Goal: Information Seeking & Learning: Check status

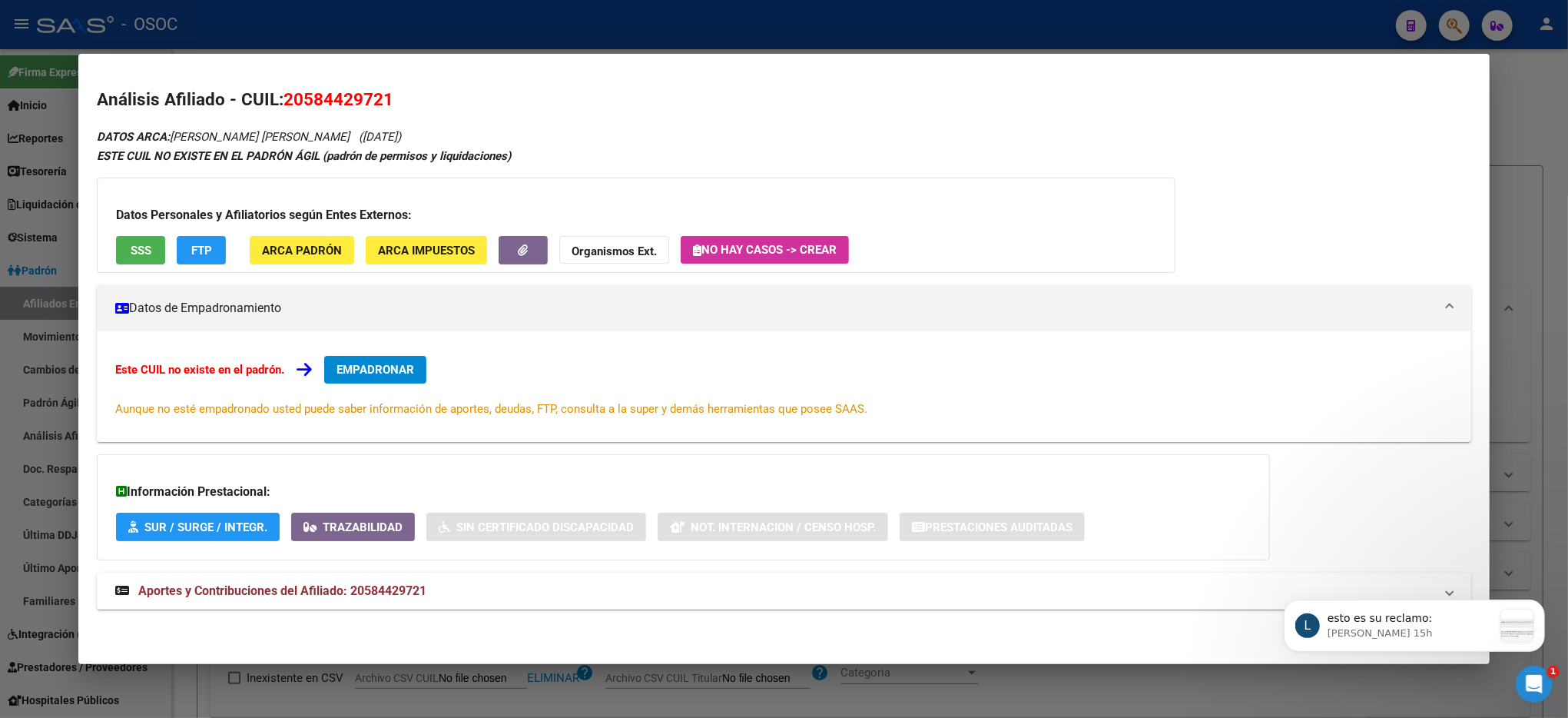
scroll to position [2, 0]
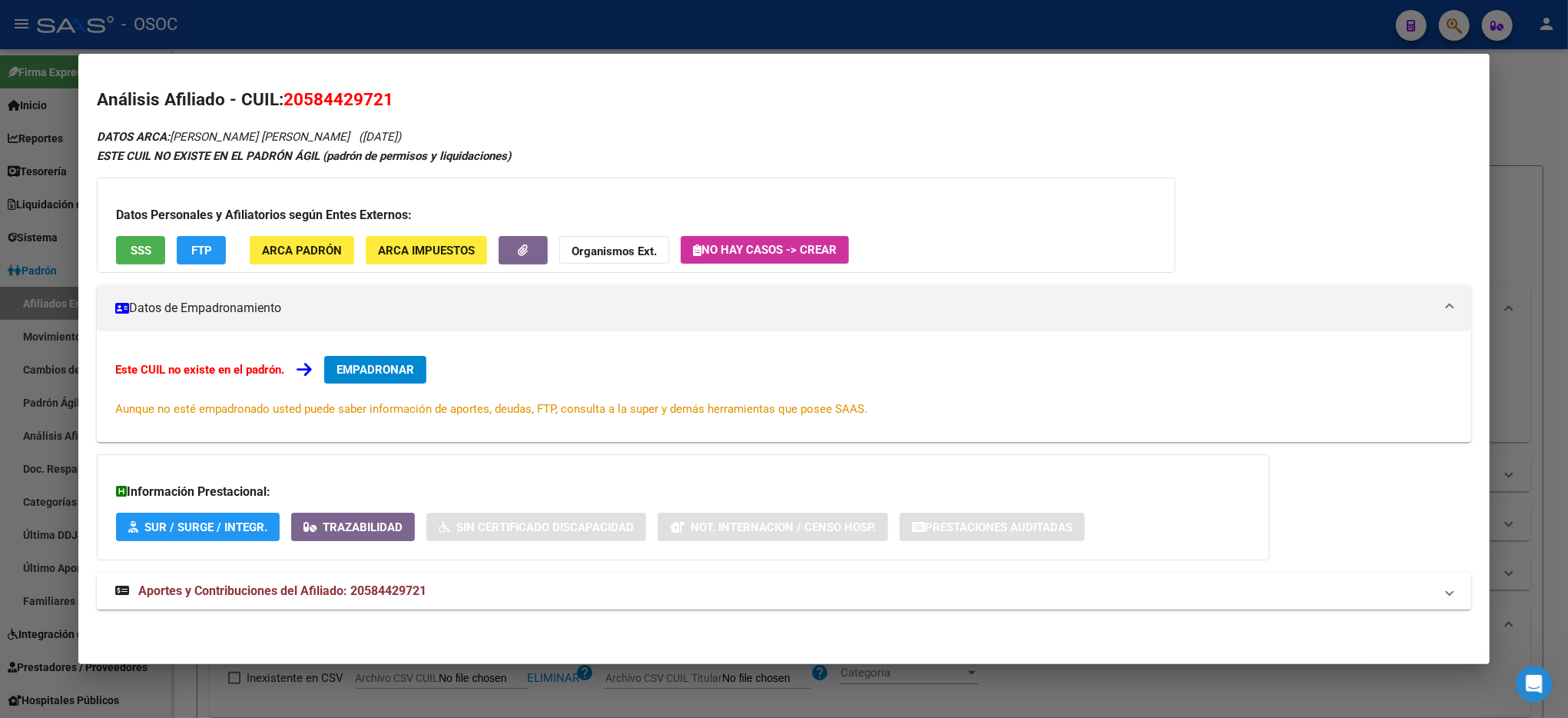
click at [885, 19] on div at bounding box center [784, 359] width 1568 height 718
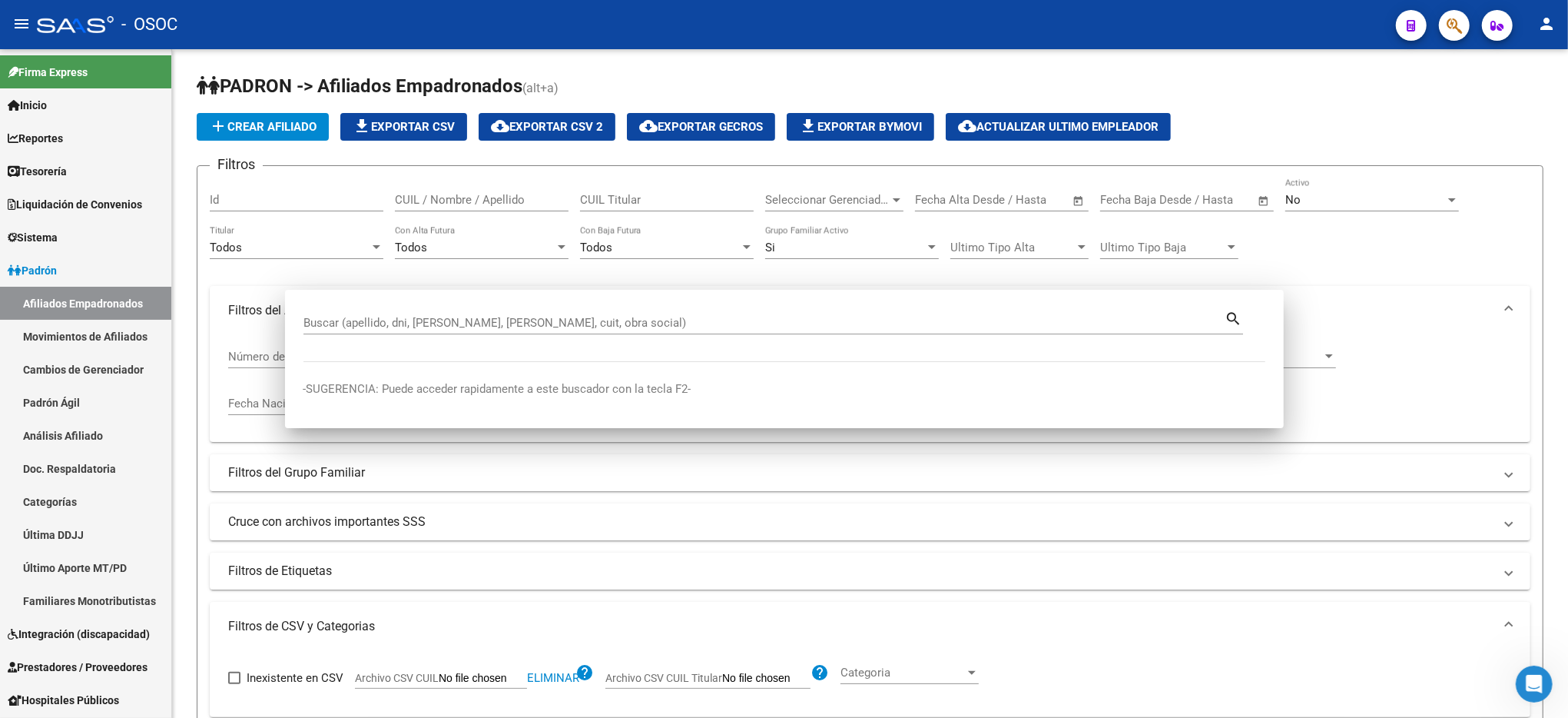
click at [885, 19] on div "- OSOC" at bounding box center [710, 24] width 1346 height 34
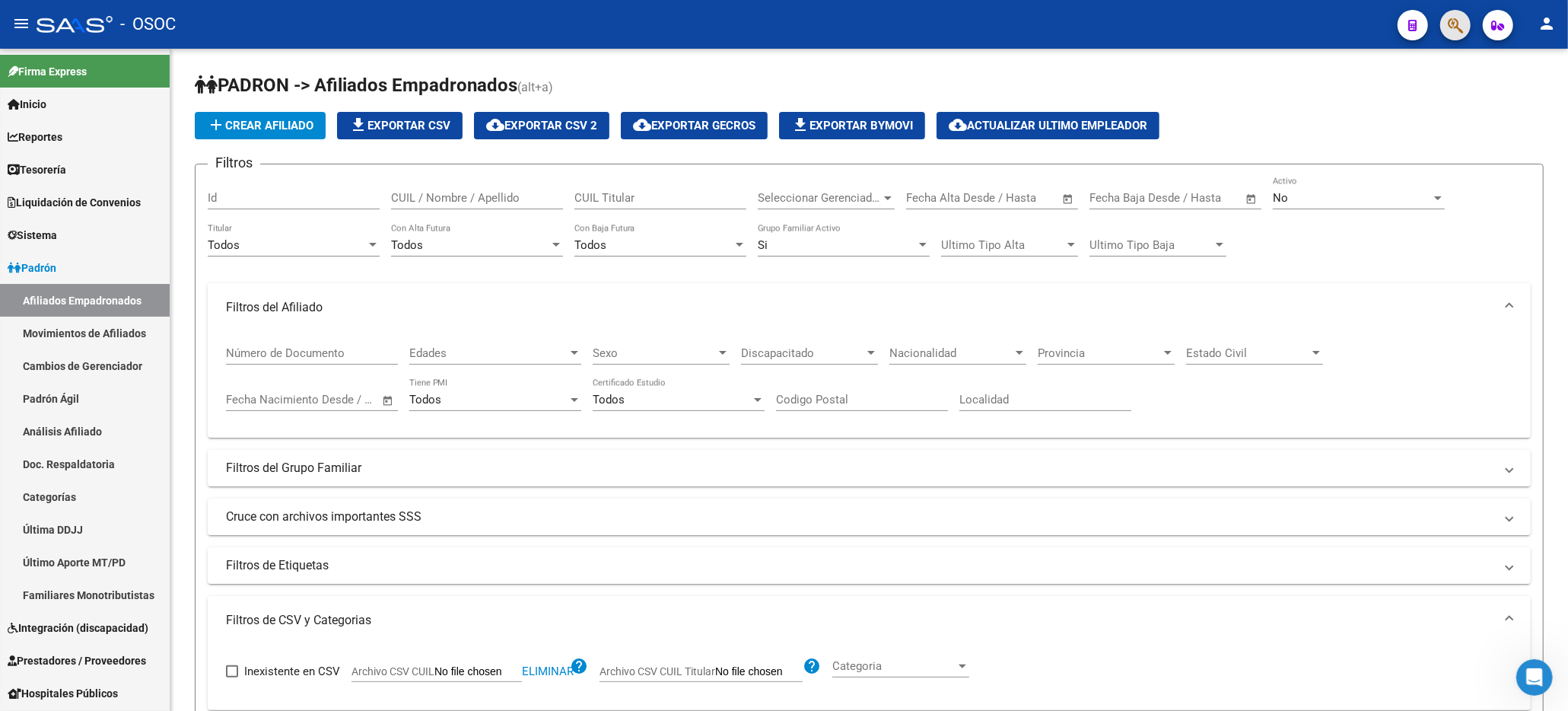
click at [1462, 38] on span "button" at bounding box center [1456, 26] width 16 height 31
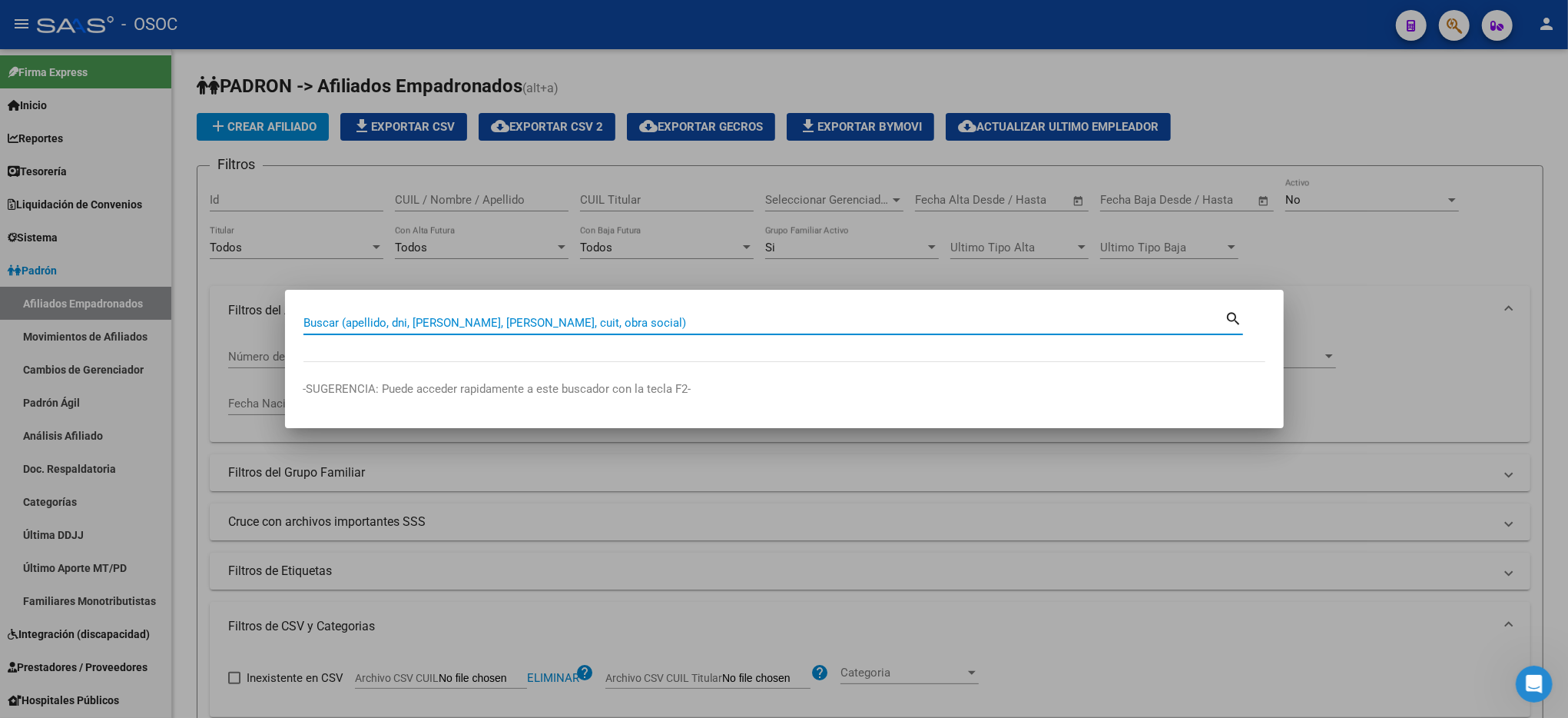
paste input "22109672"
type input "22109672"
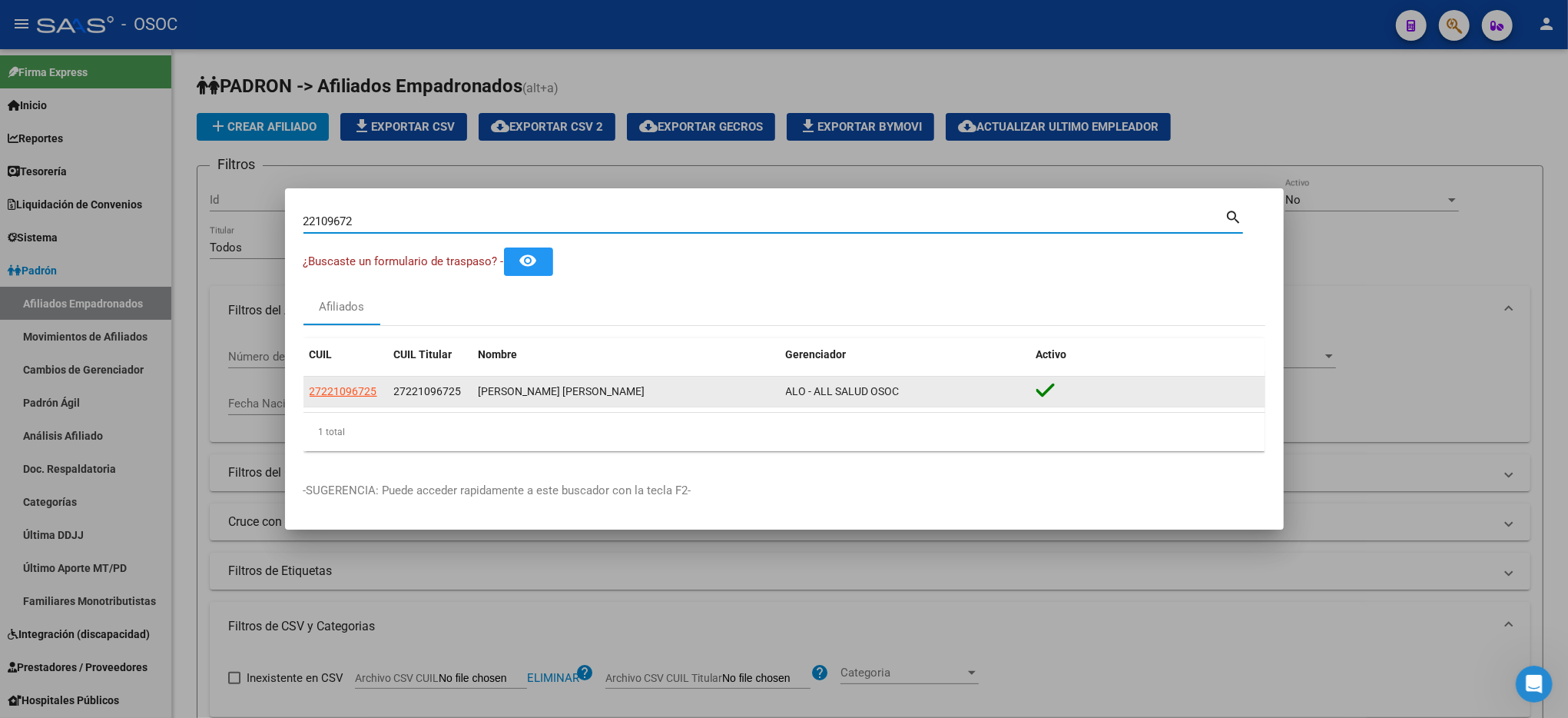
click at [348, 400] on datatable-body-cell "27221096725" at bounding box center [346, 391] width 85 height 30
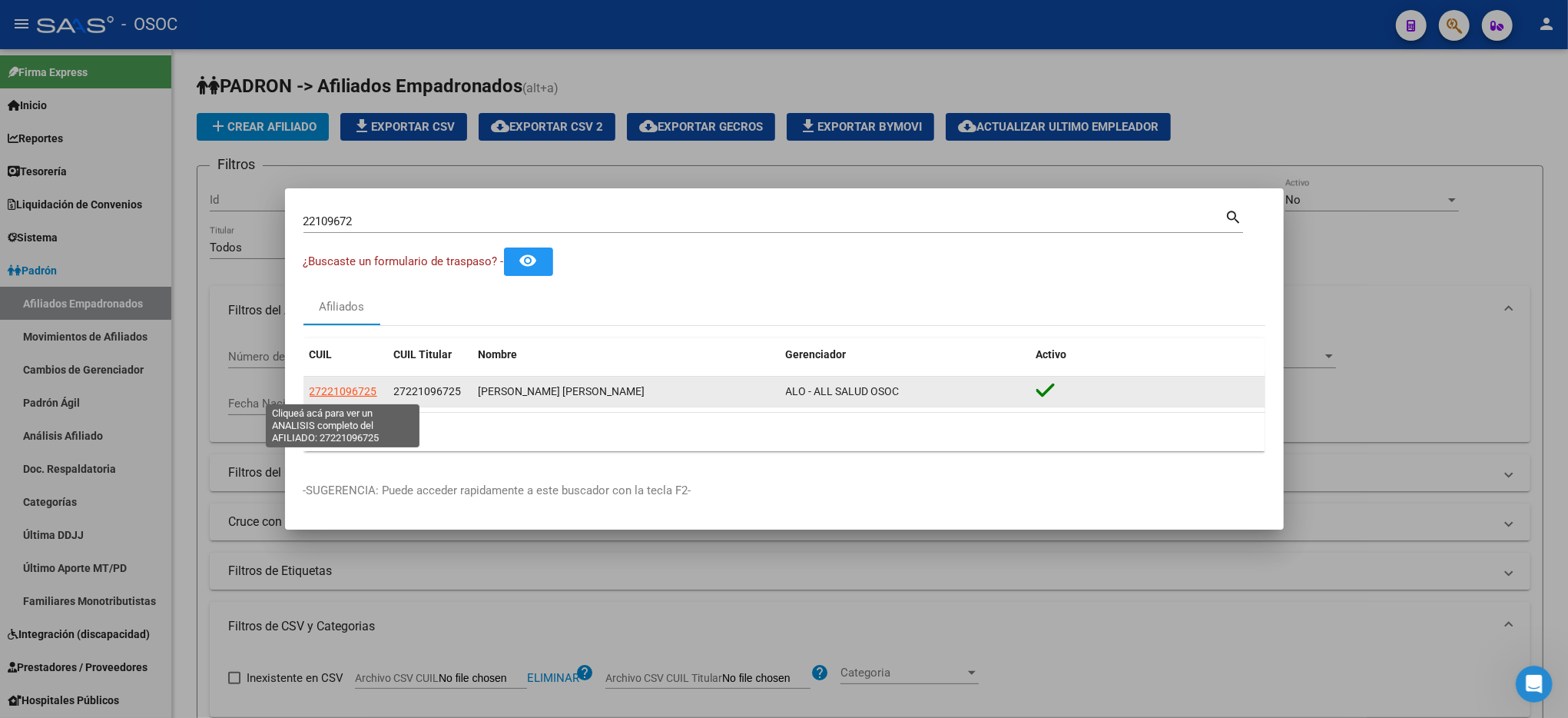
click at [351, 388] on span "27221096725" at bounding box center [343, 391] width 67 height 13
type textarea "27221096725"
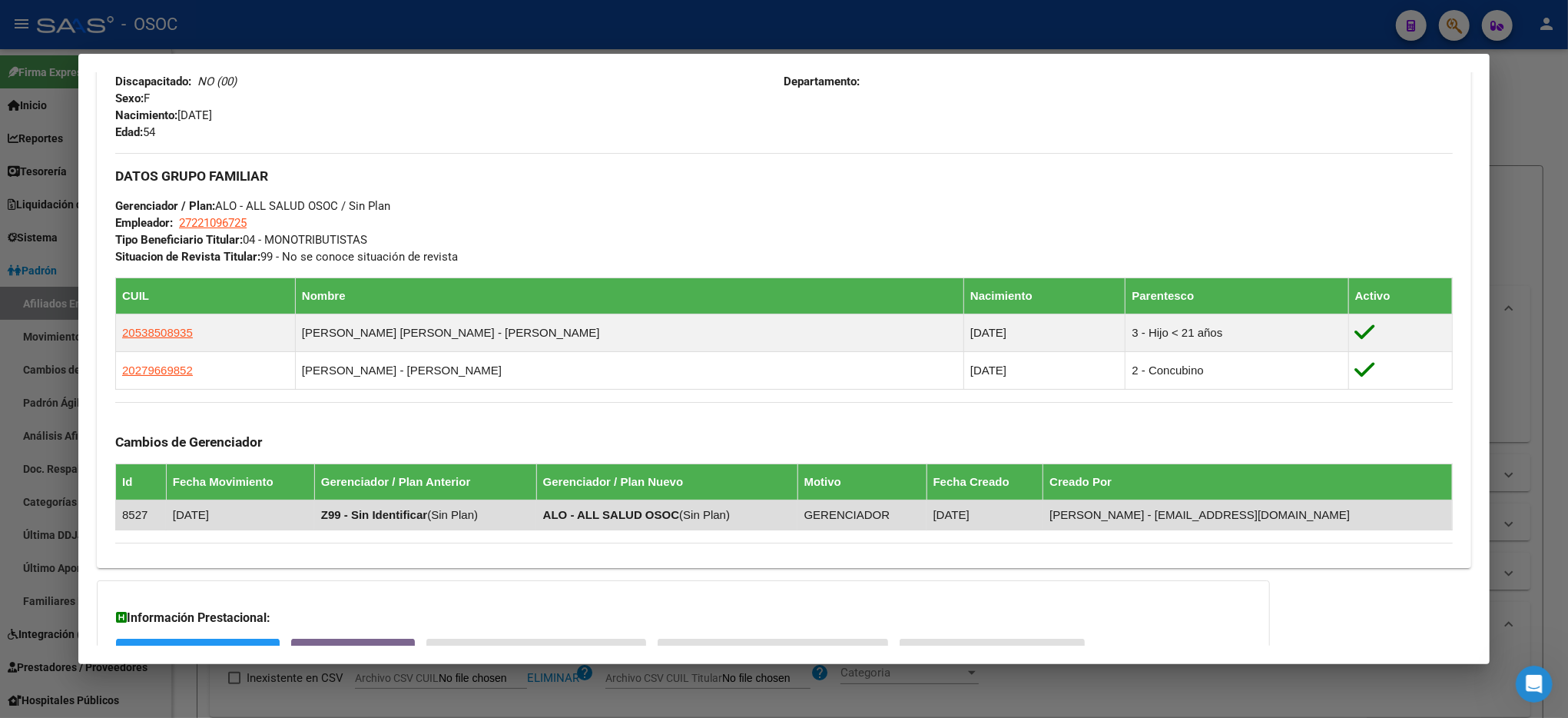
scroll to position [781, 0]
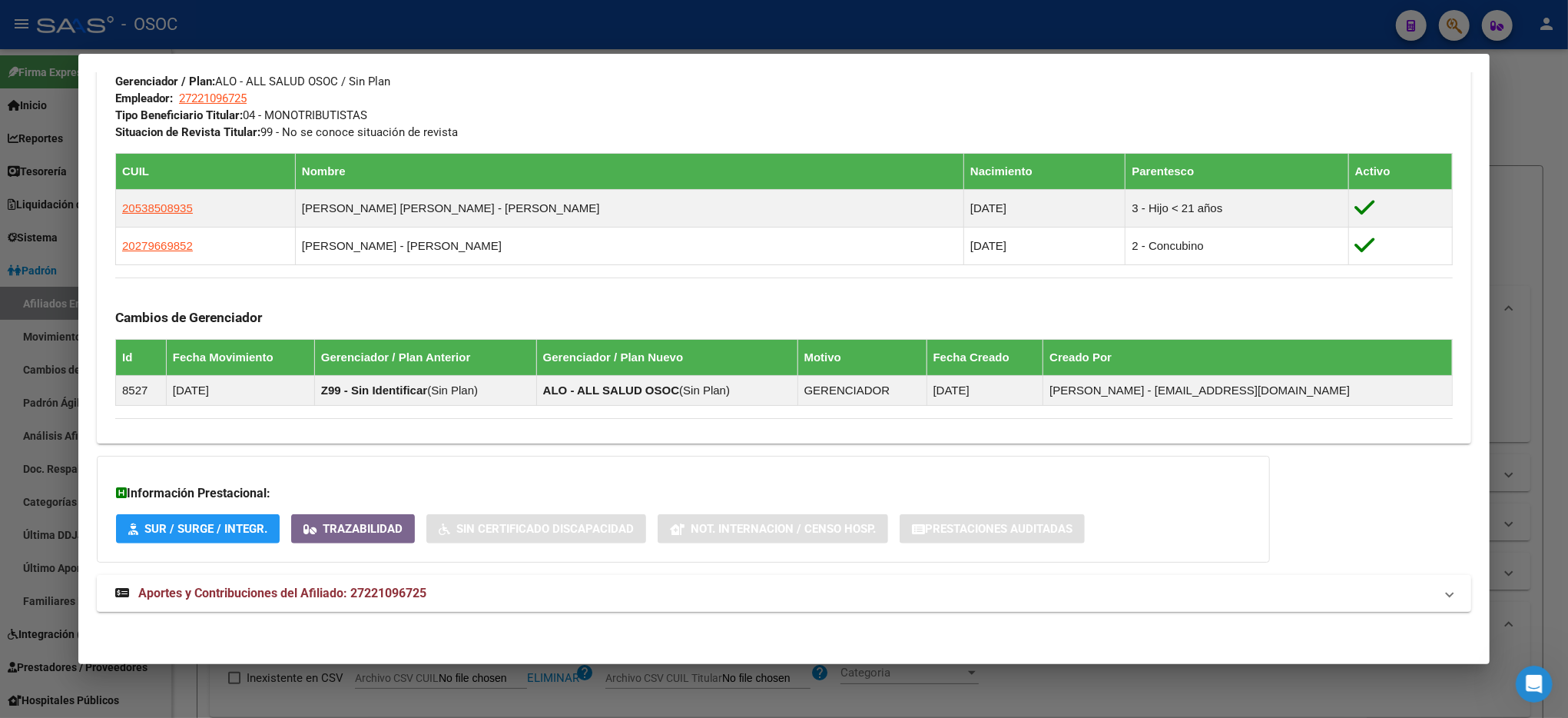
click at [358, 595] on span "Aportes y Contribuciones del Afiliado: 27221096725" at bounding box center [283, 593] width 288 height 15
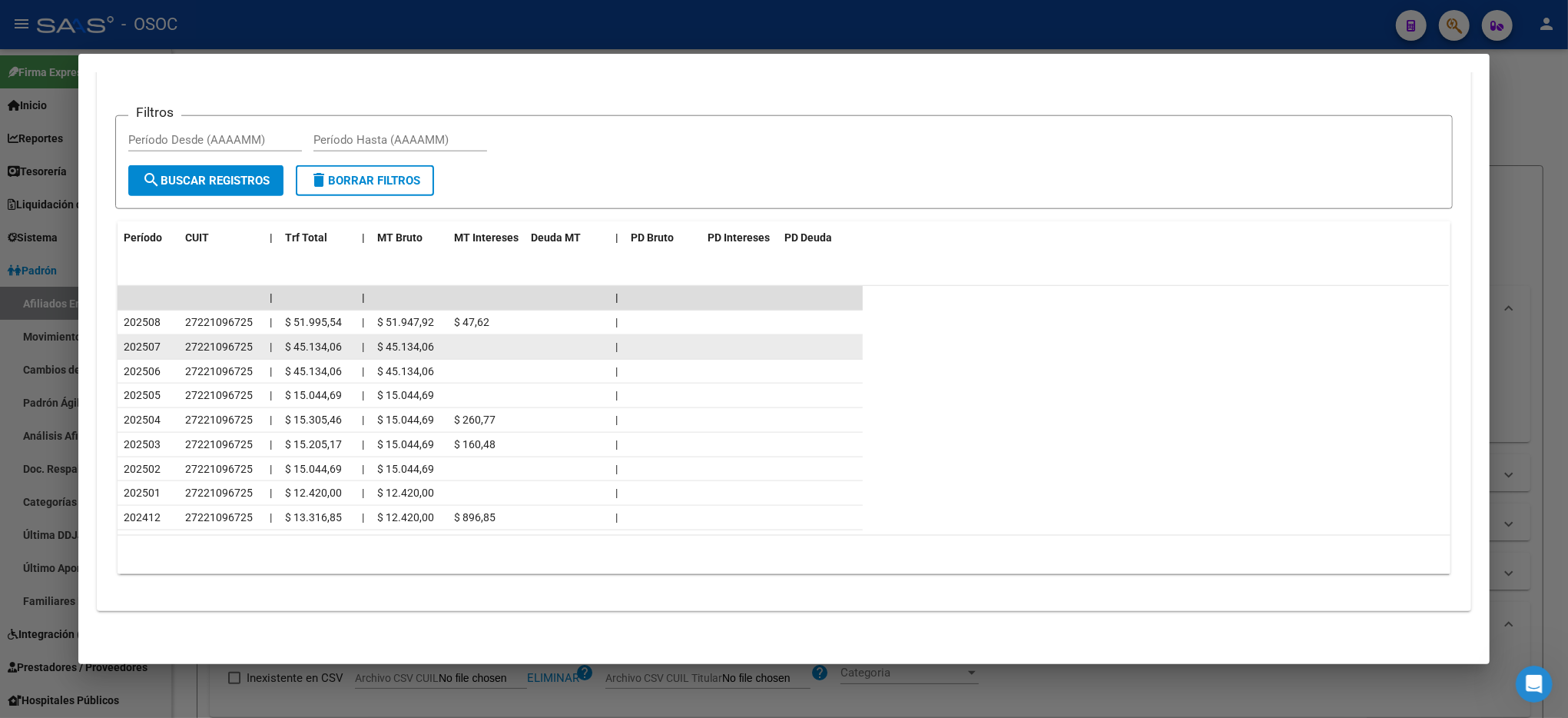
scroll to position [1449, 0]
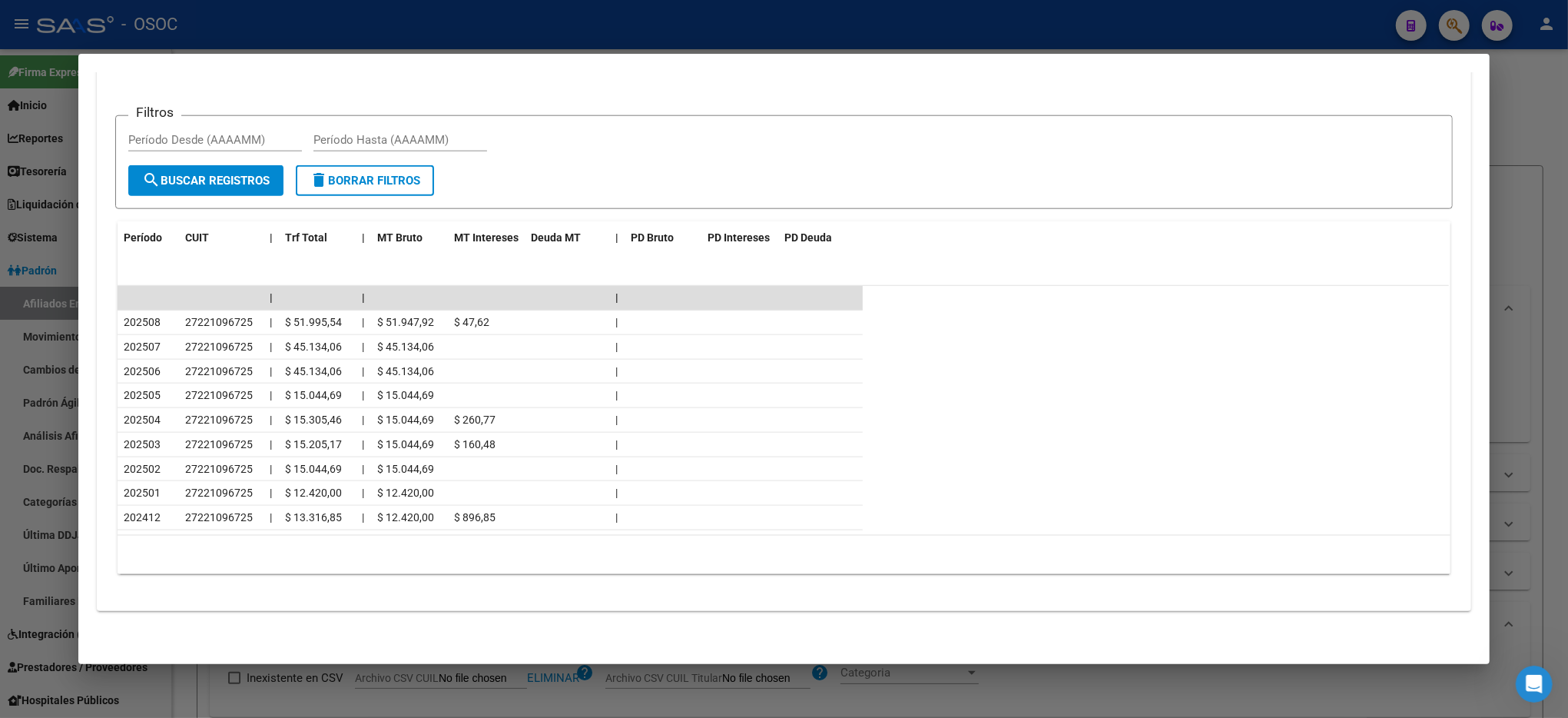
click at [1548, 292] on div at bounding box center [784, 359] width 1568 height 718
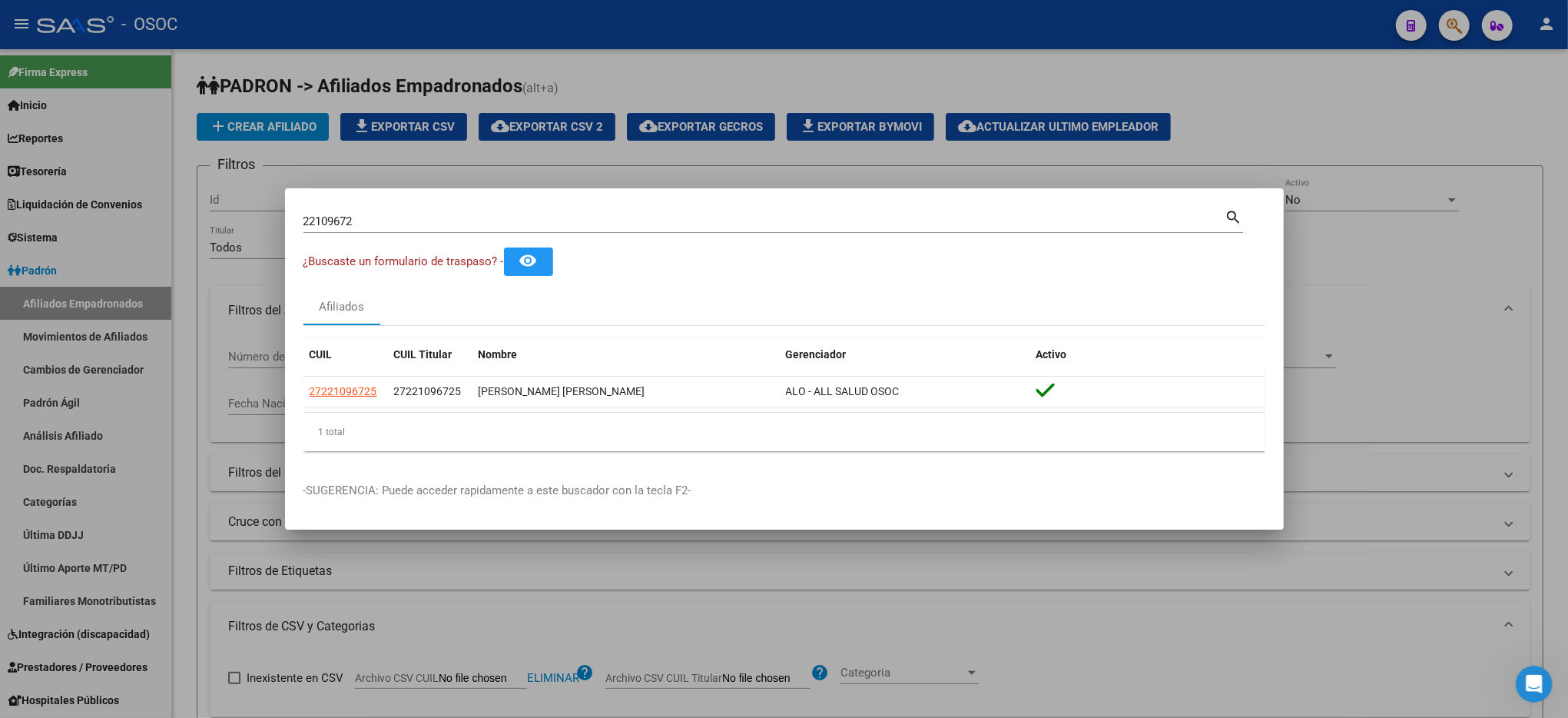
click at [1548, 292] on div at bounding box center [784, 359] width 1568 height 718
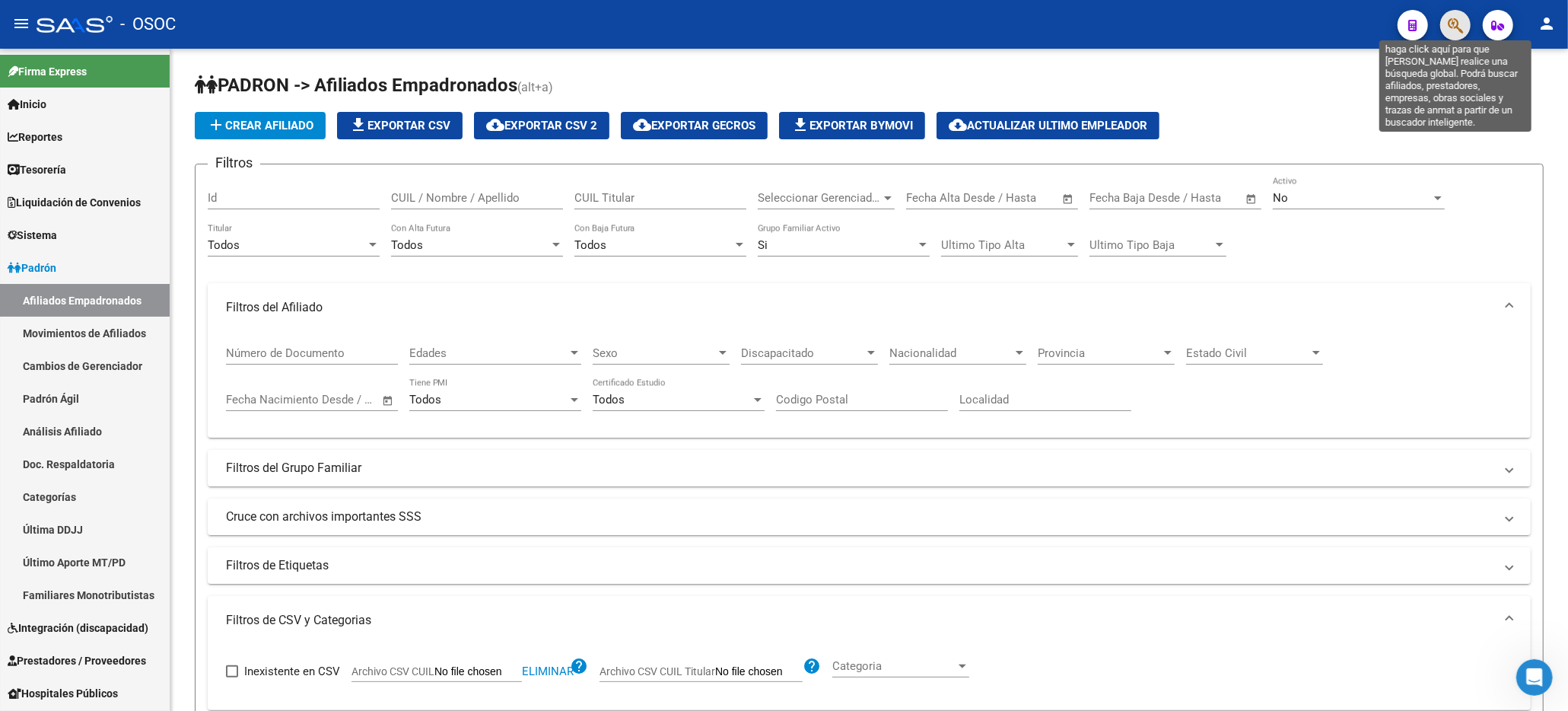
click at [1449, 19] on icon "button" at bounding box center [1456, 26] width 16 height 18
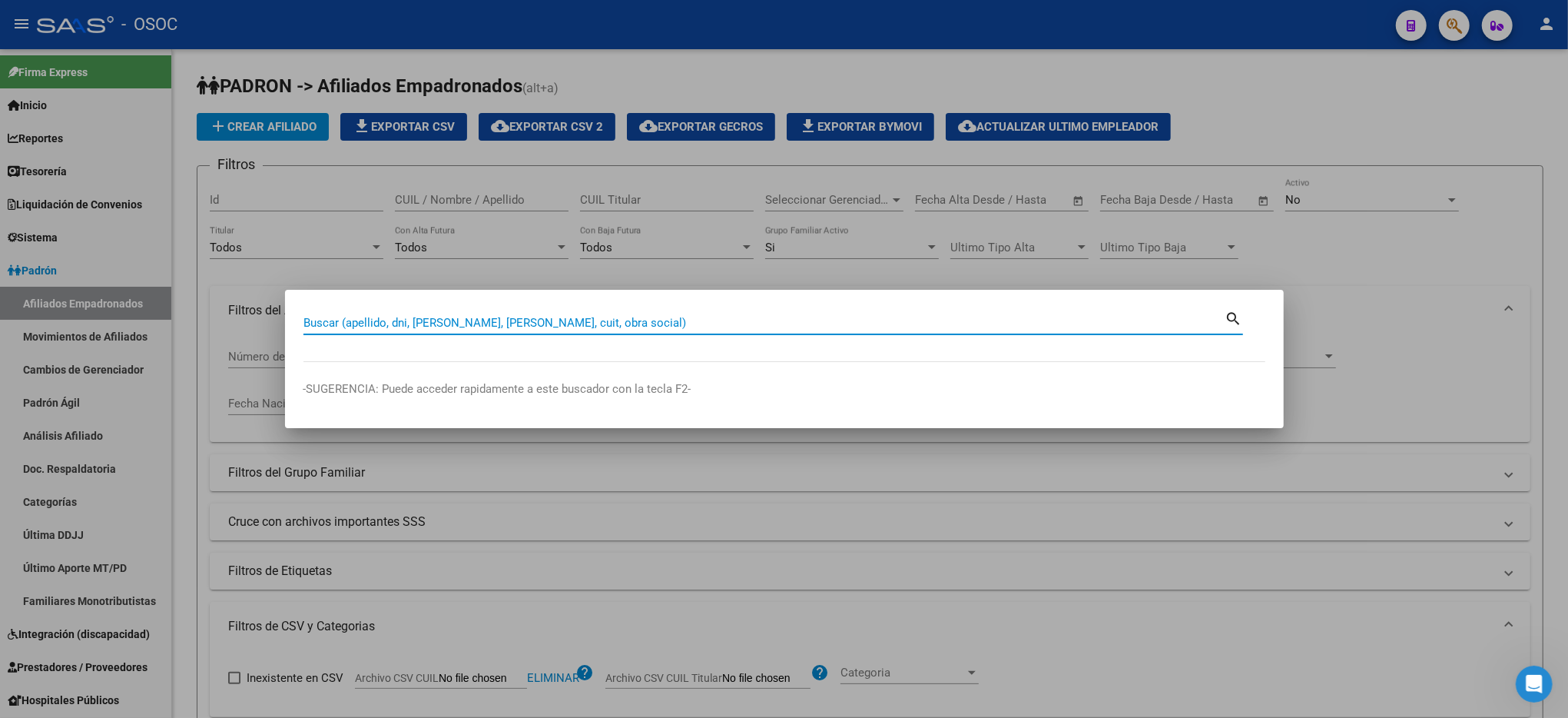
paste input "20234462203"
type input "20234462203"
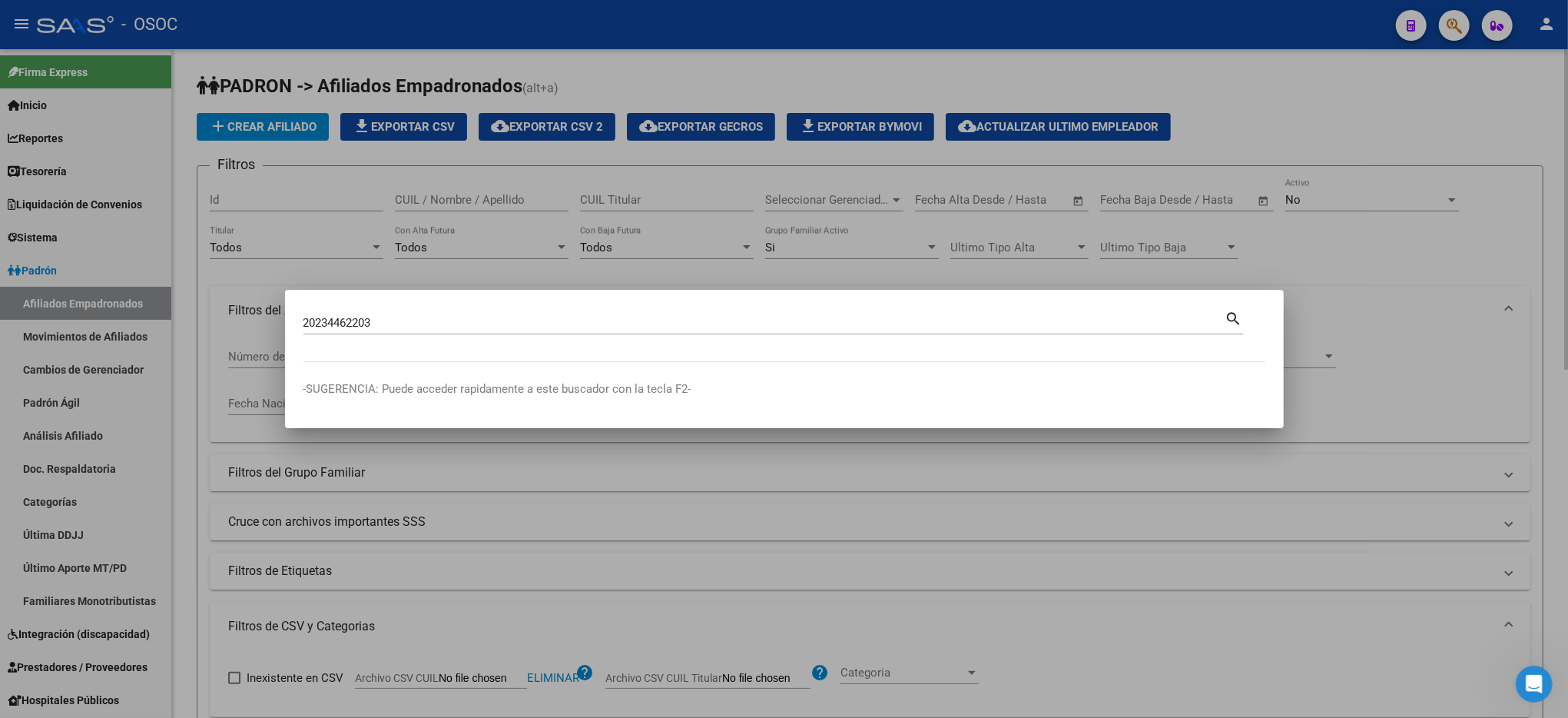
drag, startPoint x: 1235, startPoint y: 83, endPoint x: 1212, endPoint y: 78, distance: 23.5
click at [1236, 83] on div at bounding box center [784, 359] width 1568 height 718
click at [1236, 83] on h1 "PADRON -> Afiliados Empadronados (alt+a)" at bounding box center [870, 87] width 1346 height 27
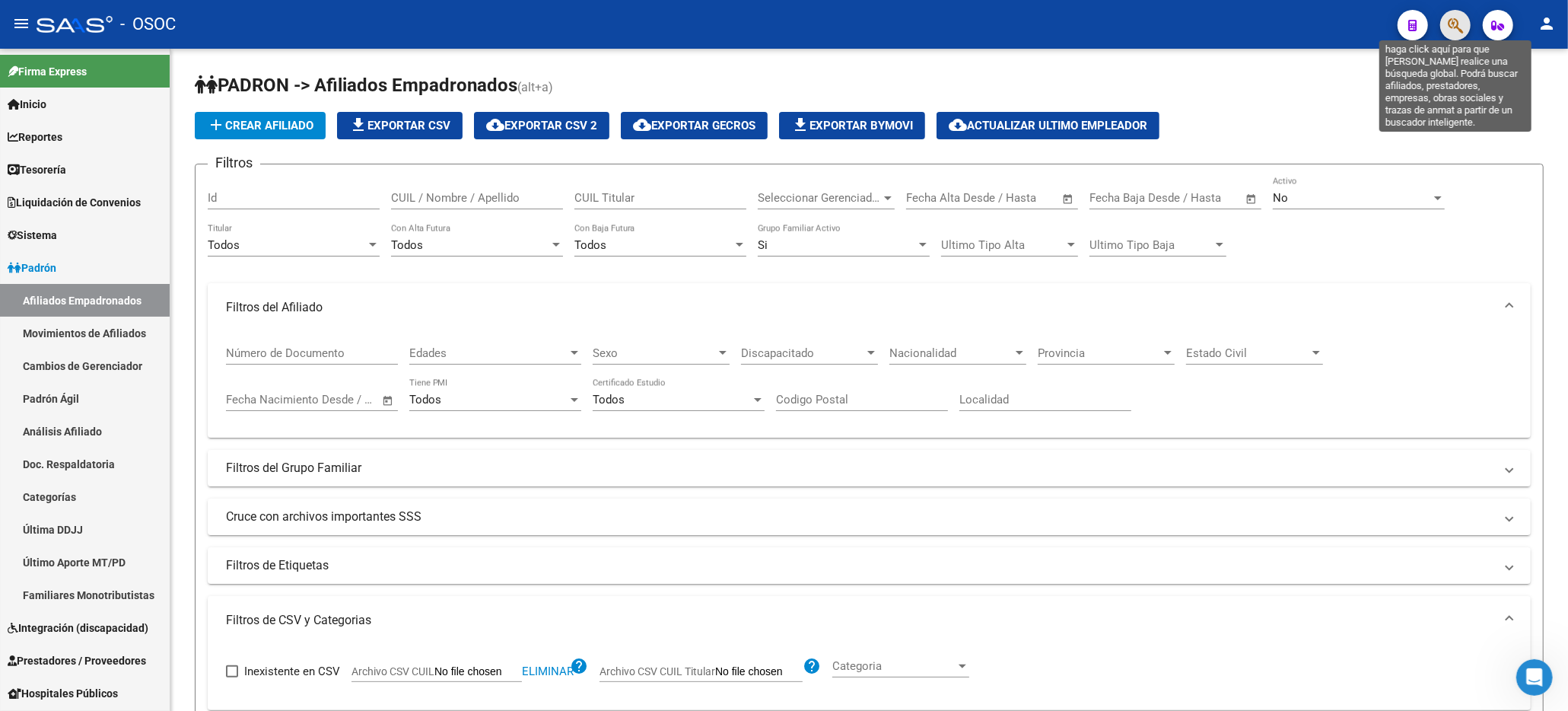
click at [1456, 22] on icon "button" at bounding box center [1456, 26] width 16 height 18
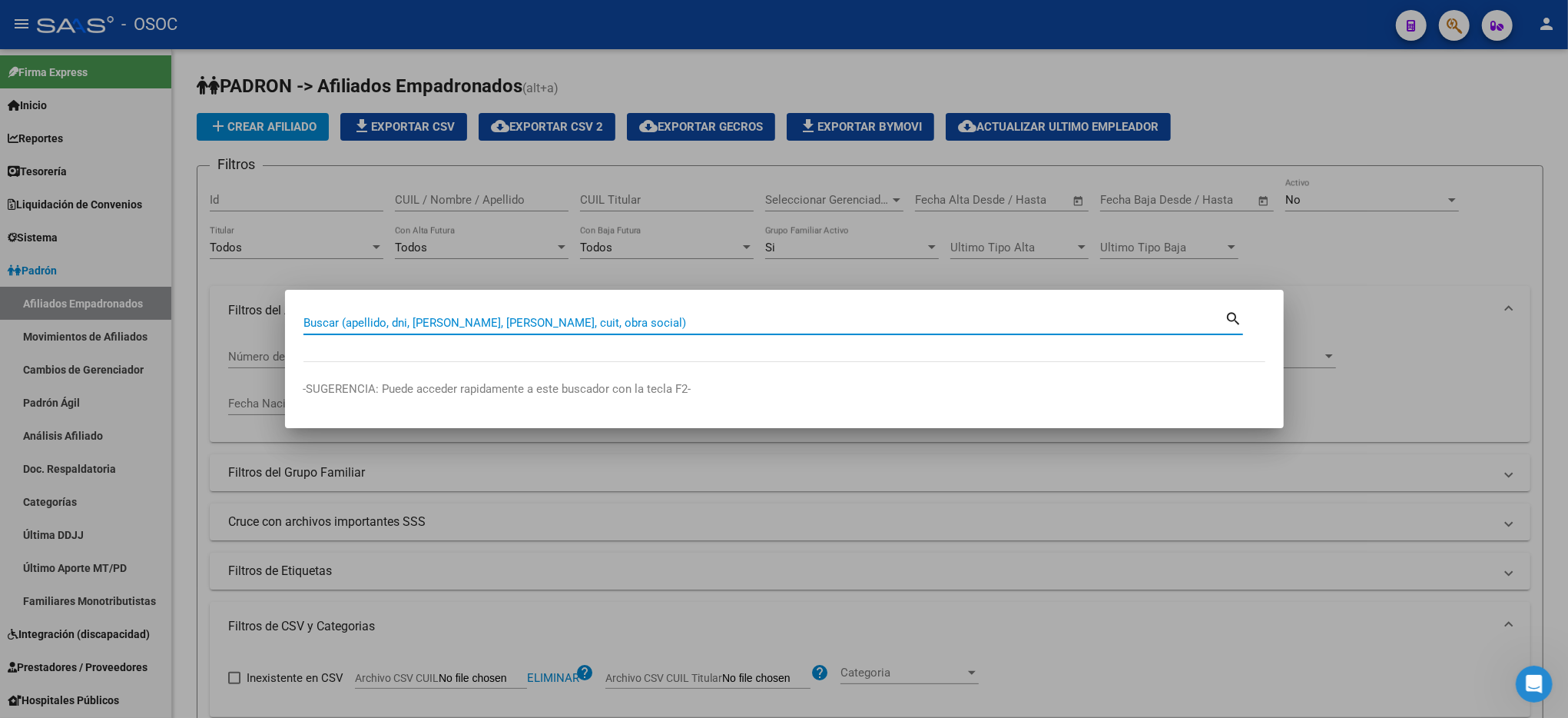
paste input "48297627"
type input "48297627"
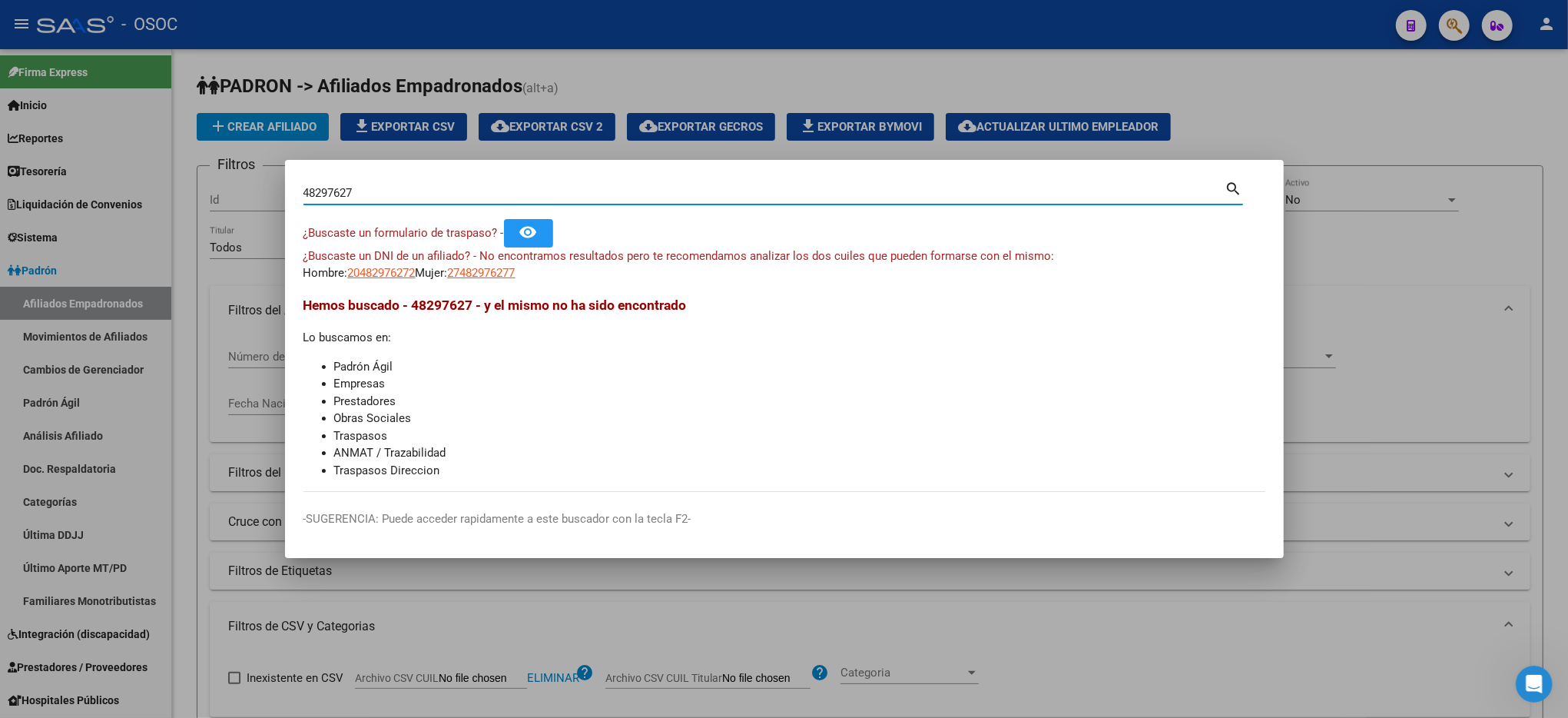
click at [1422, 114] on div at bounding box center [784, 359] width 1568 height 718
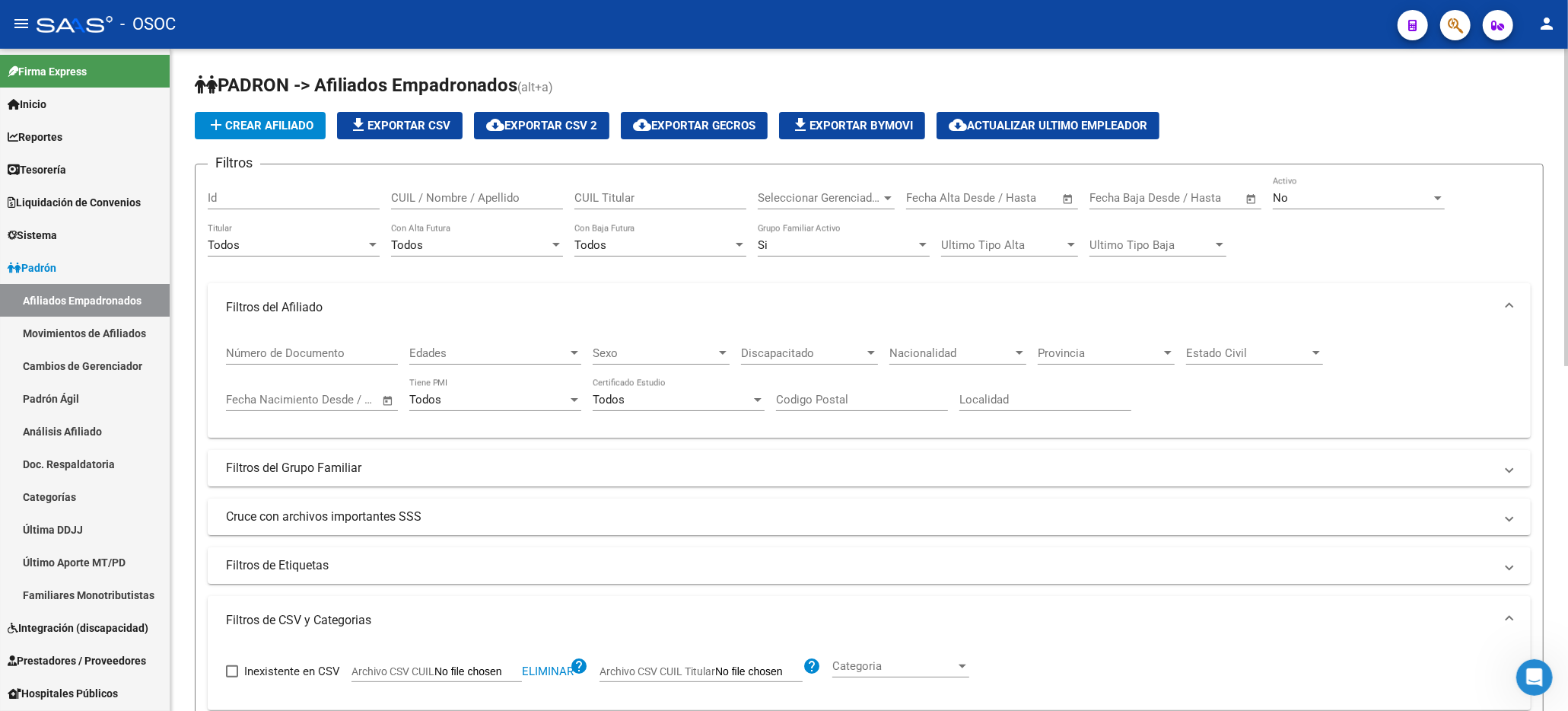
click at [1430, 79] on h1 "PADRON -> Afiliados Empadronados (alt+a)" at bounding box center [869, 86] width 1349 height 26
click at [1446, 22] on button "button" at bounding box center [1455, 25] width 30 height 30
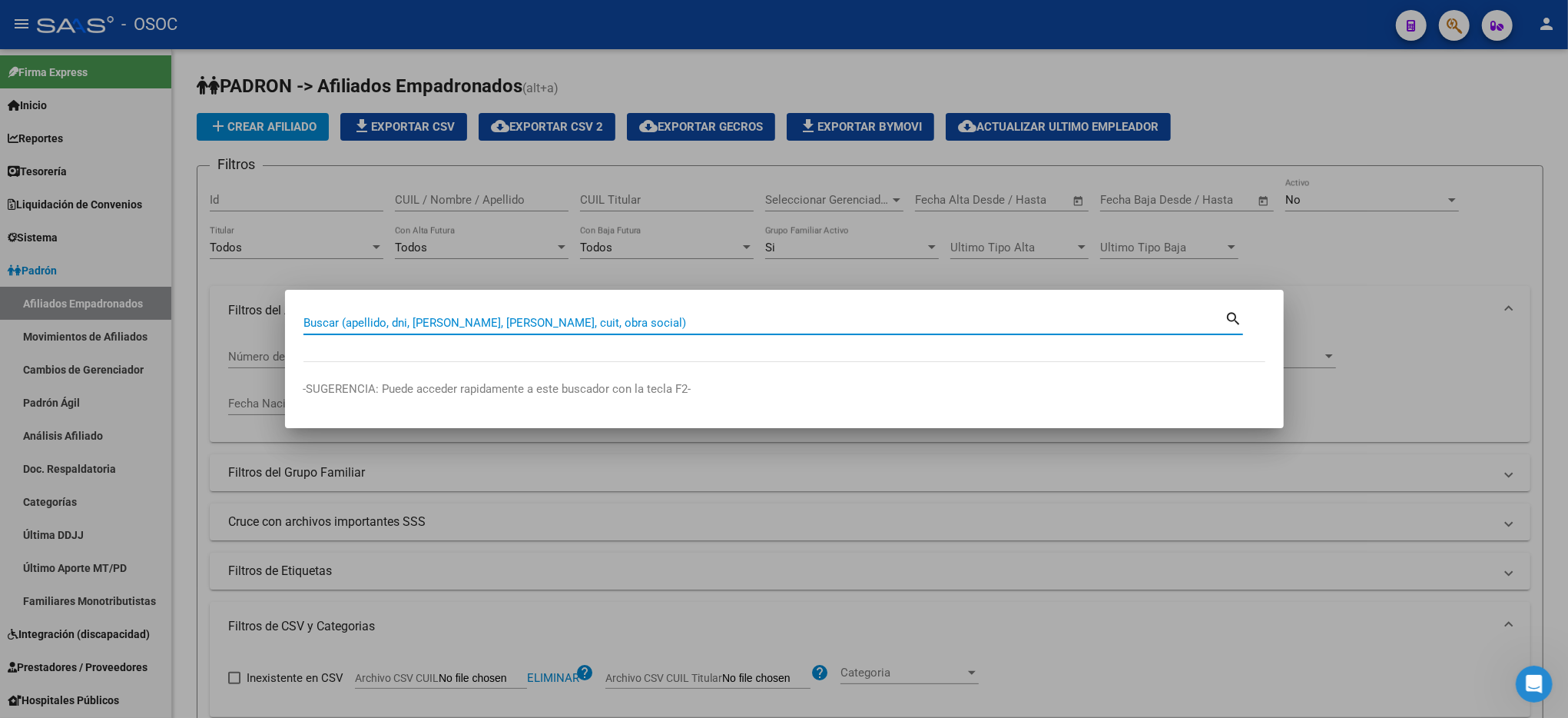
paste input "39853156"
type input "39853156"
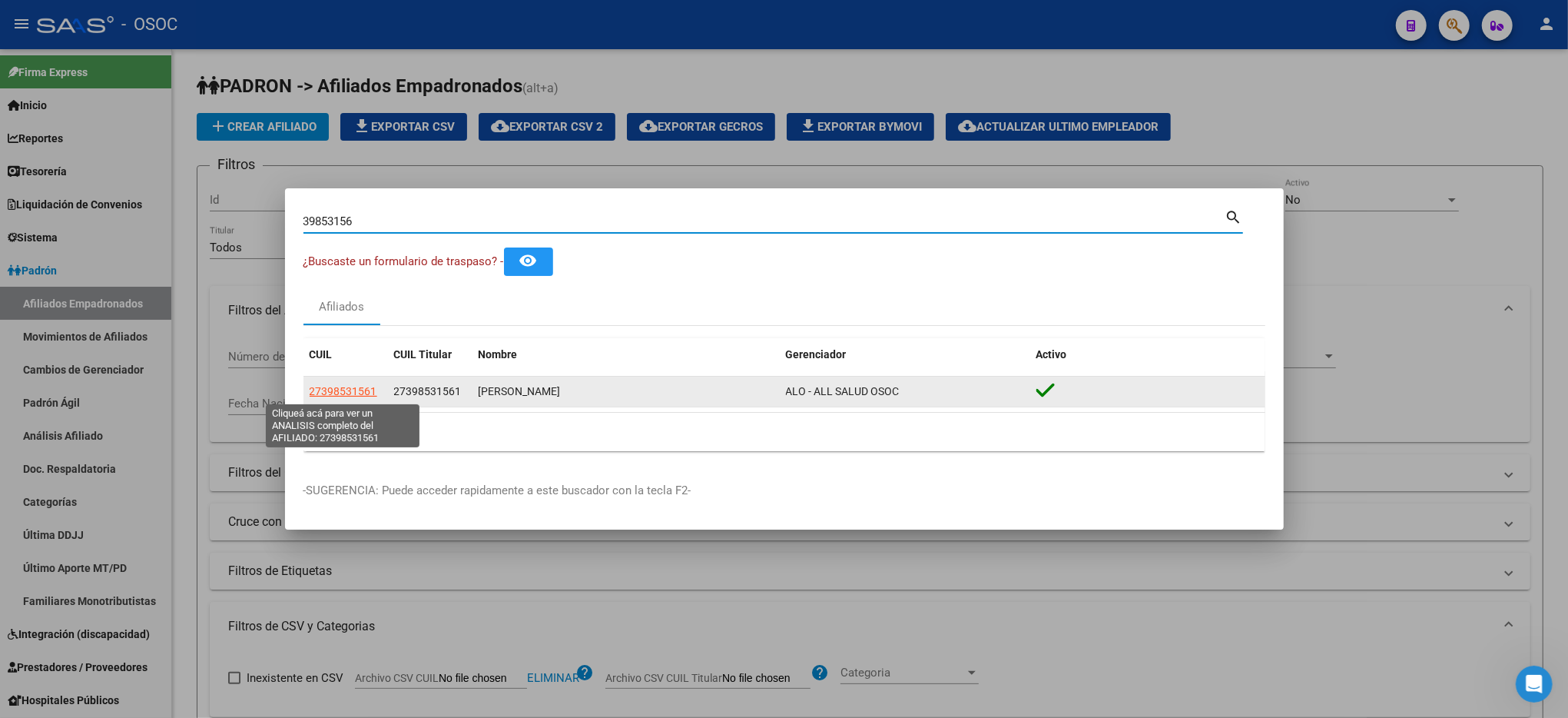
click at [362, 391] on span "27398531561" at bounding box center [343, 391] width 67 height 13
type textarea "27398531561"
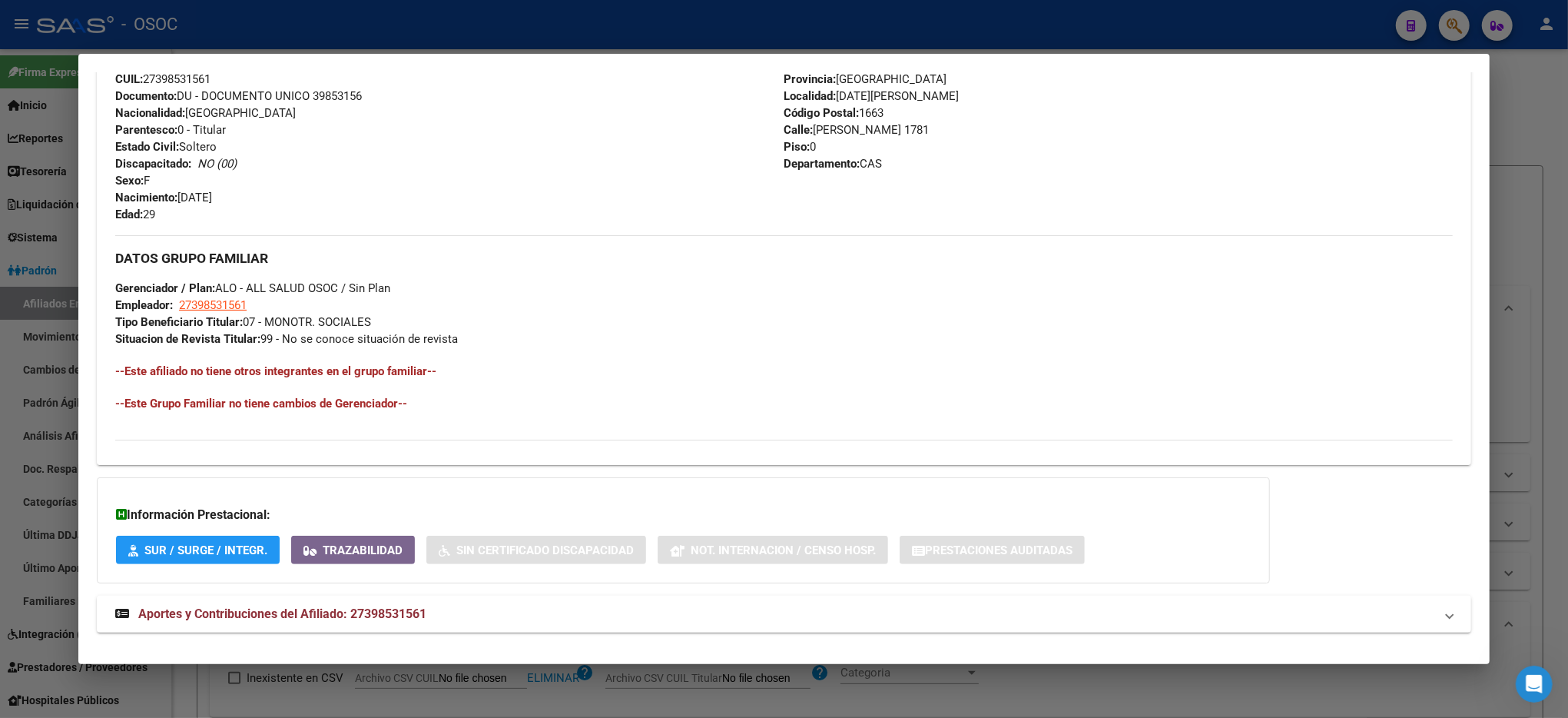
scroll to position [594, 0]
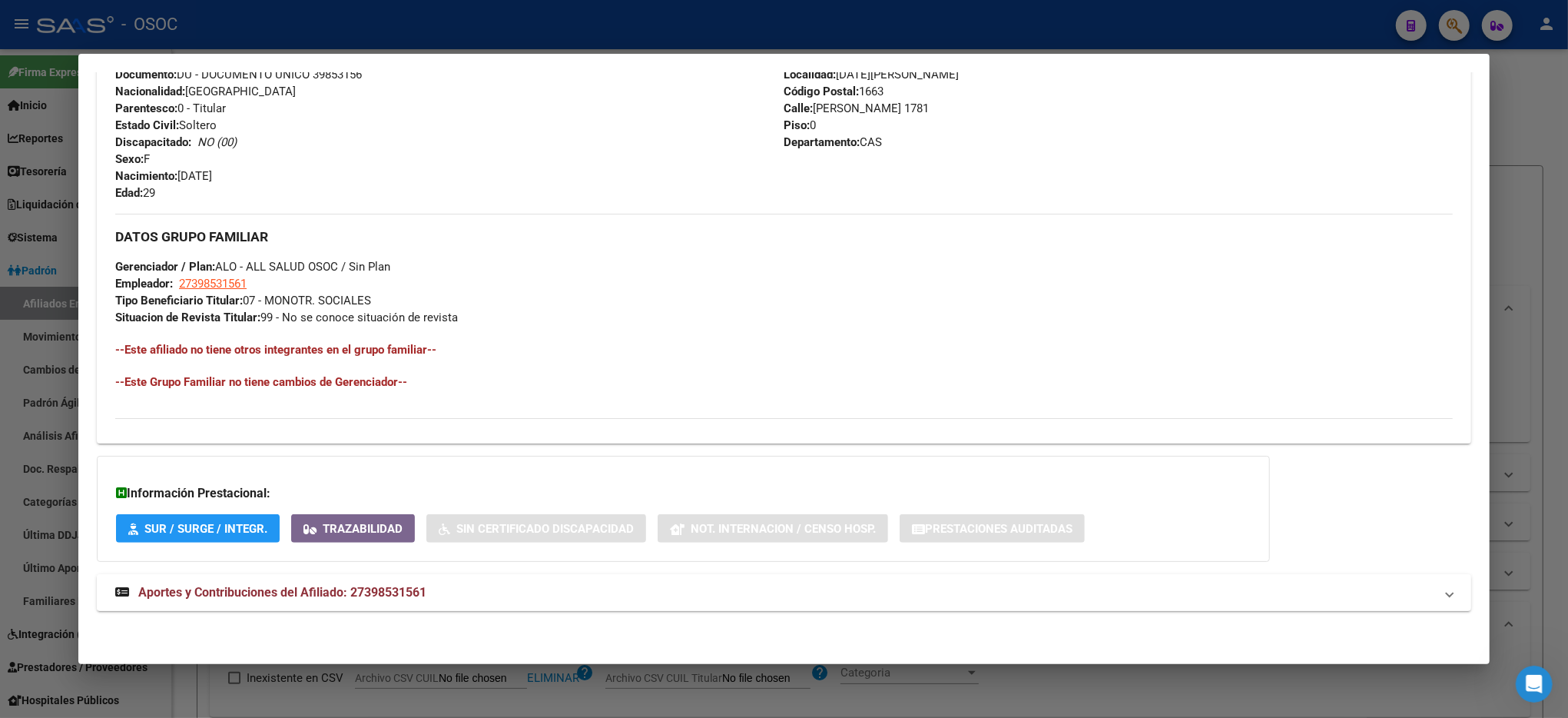
click at [272, 595] on span "Aportes y Contribuciones del Afiliado: 27398531561" at bounding box center [283, 592] width 288 height 15
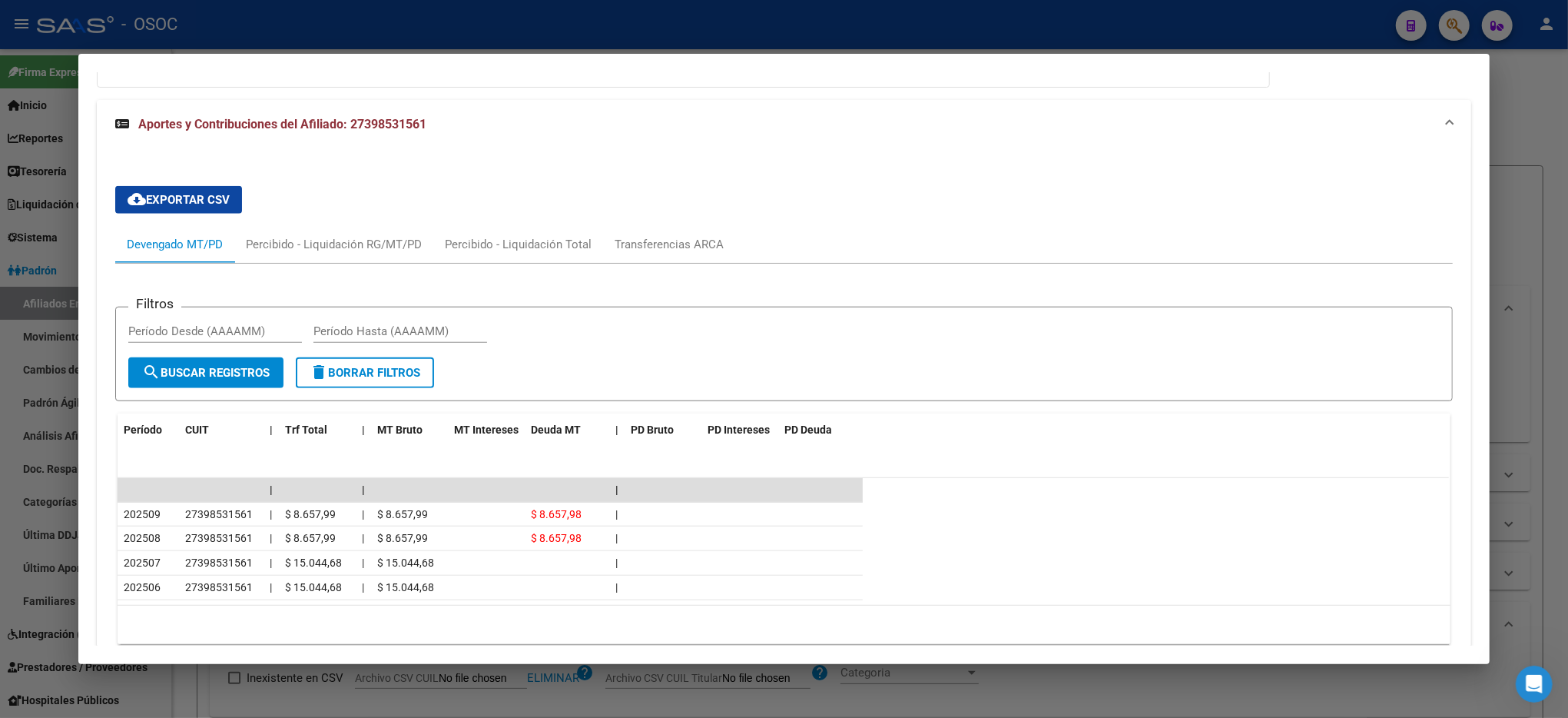
scroll to position [1138, 0]
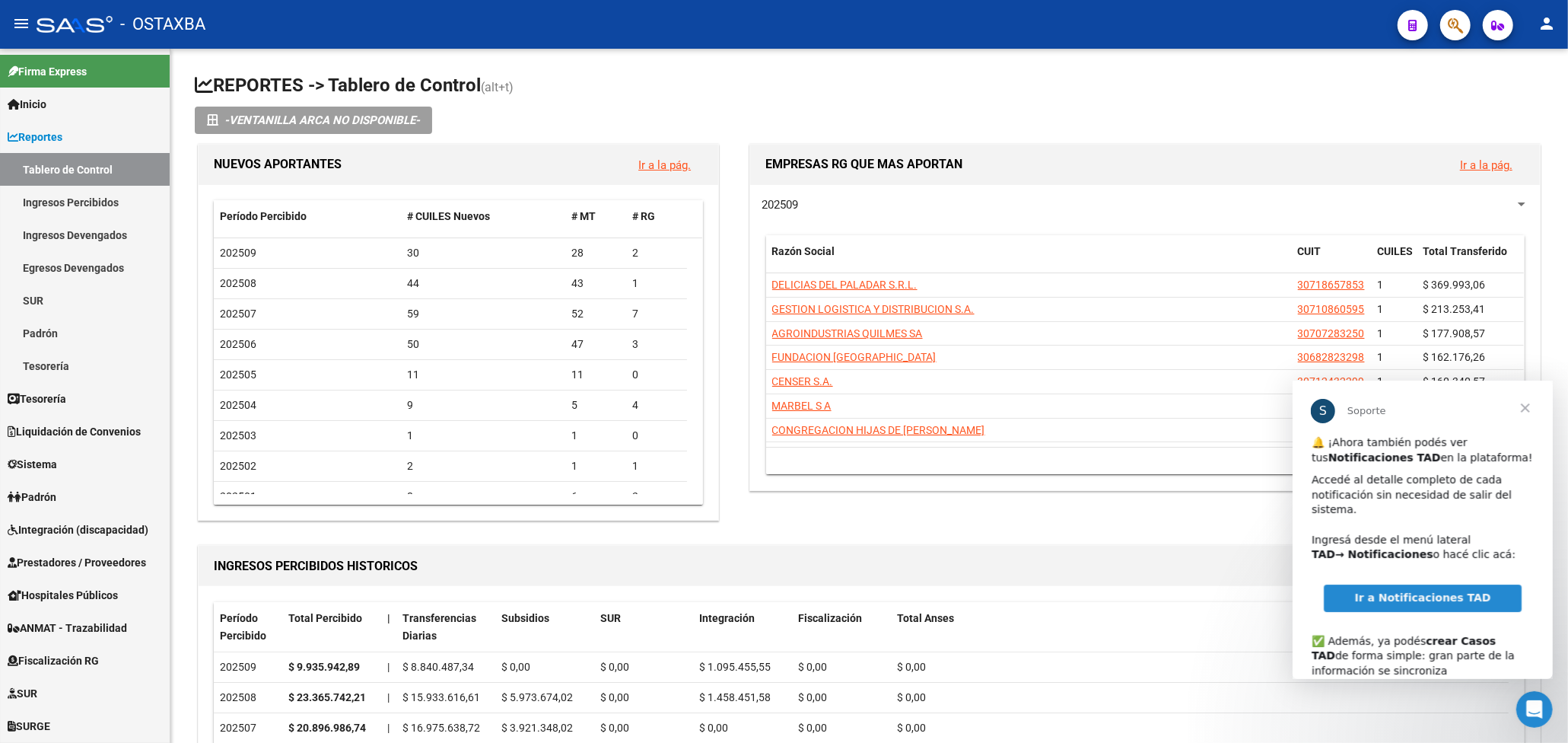
click at [1454, 22] on icon "button" at bounding box center [1456, 26] width 16 height 18
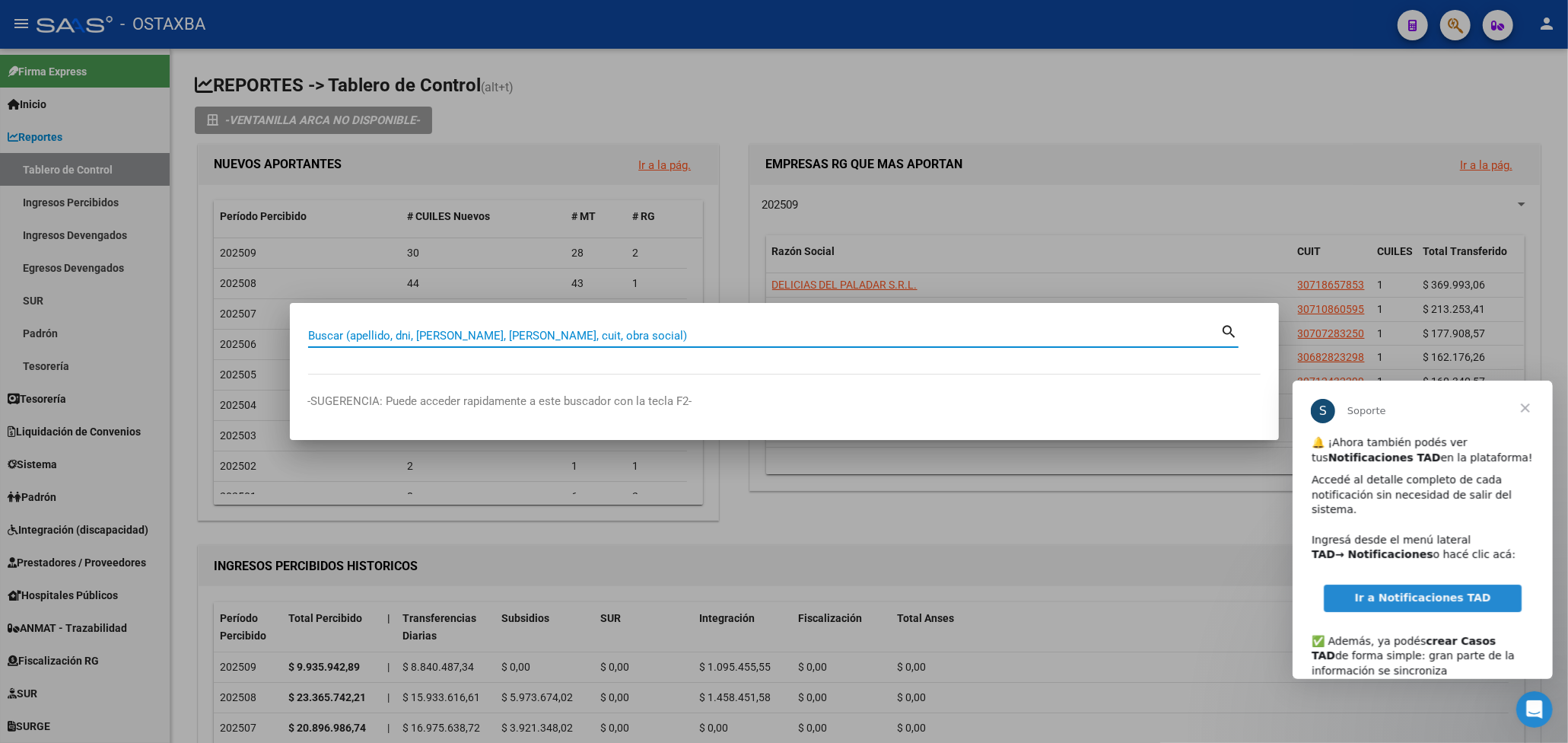
paste input "20234462203"
type input "20234462203"
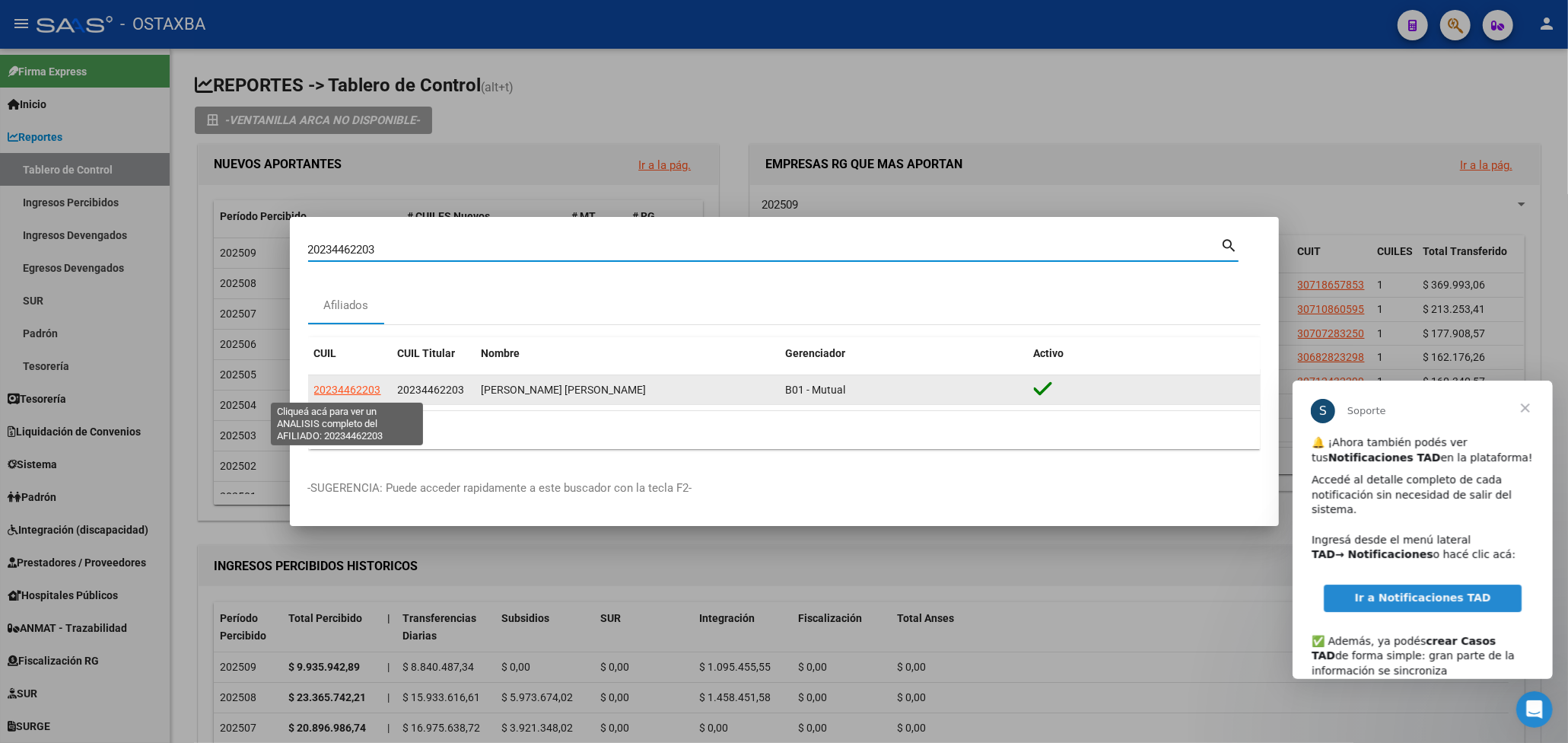
click at [368, 390] on span "20234462203" at bounding box center [347, 390] width 67 height 12
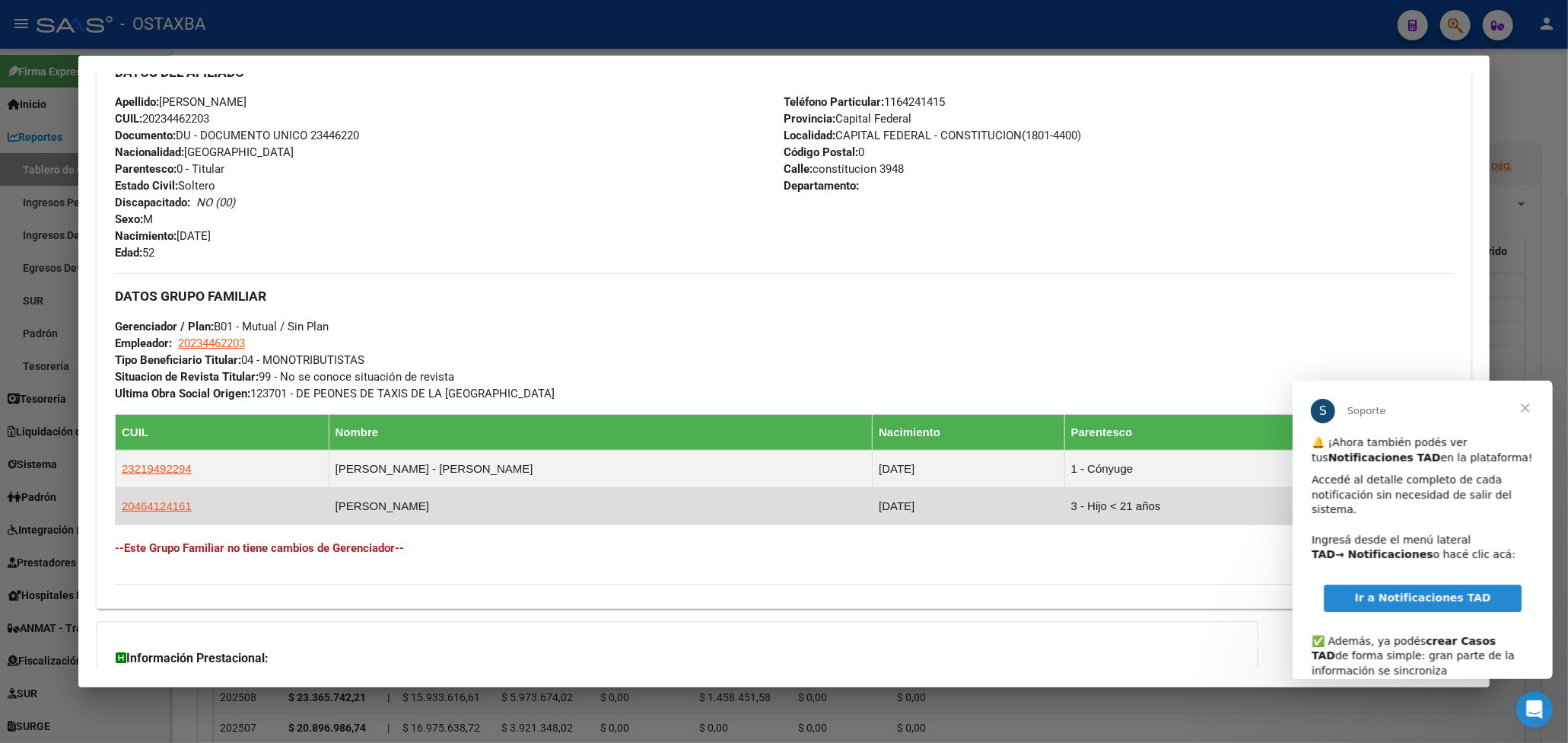
scroll to position [686, 0]
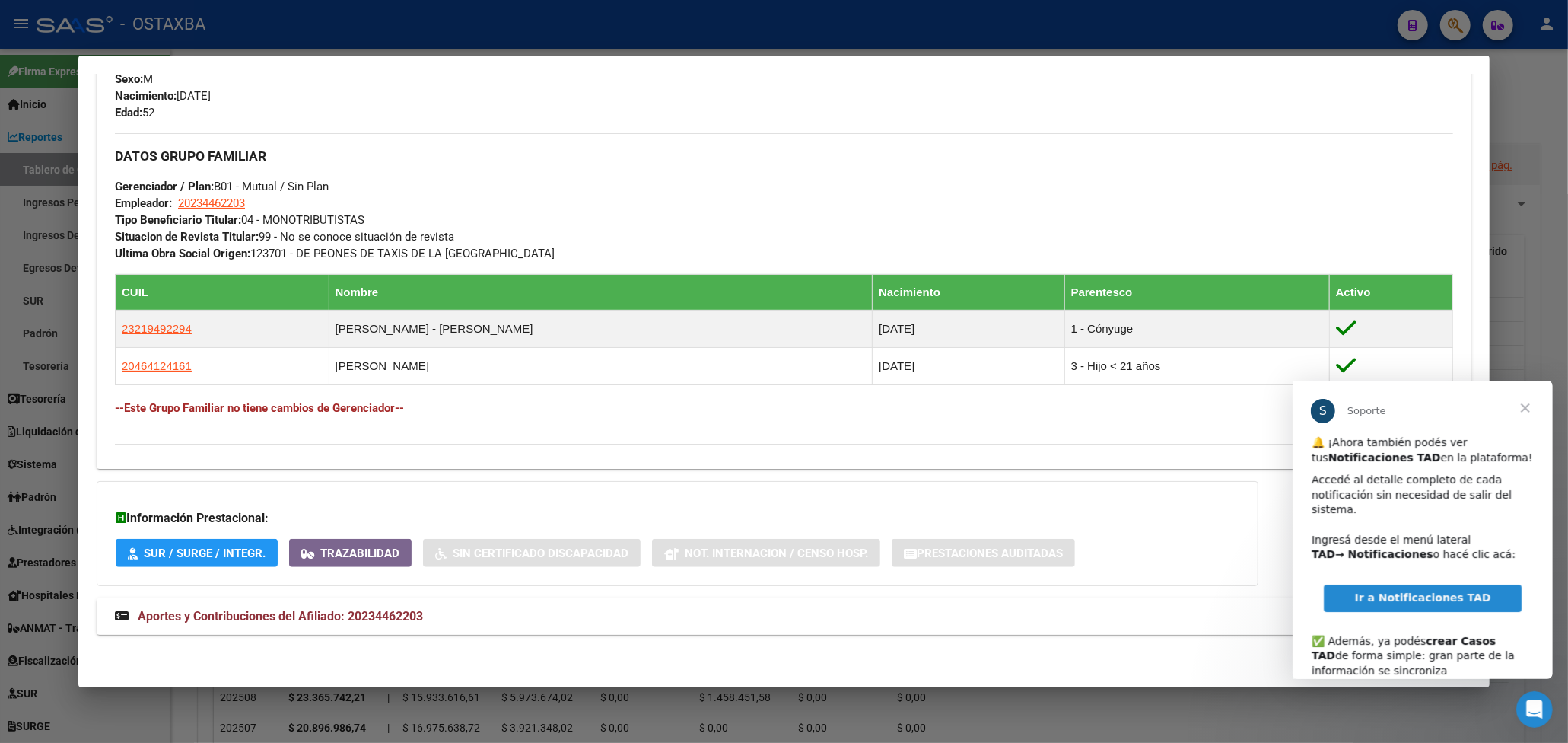
click at [373, 623] on span "Aportes y Contribuciones del Afiliado: 20234462203" at bounding box center [281, 616] width 285 height 15
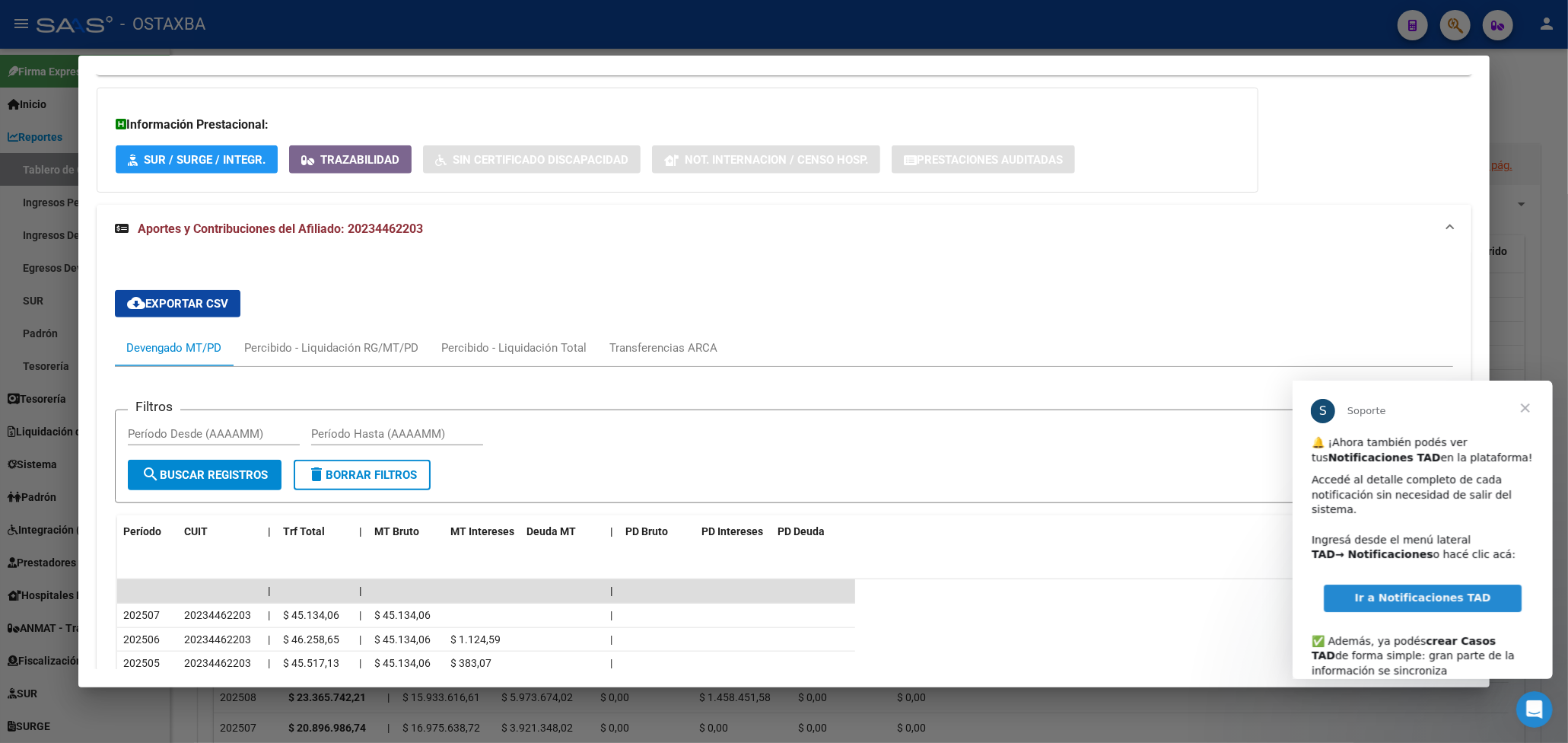
scroll to position [1374, 0]
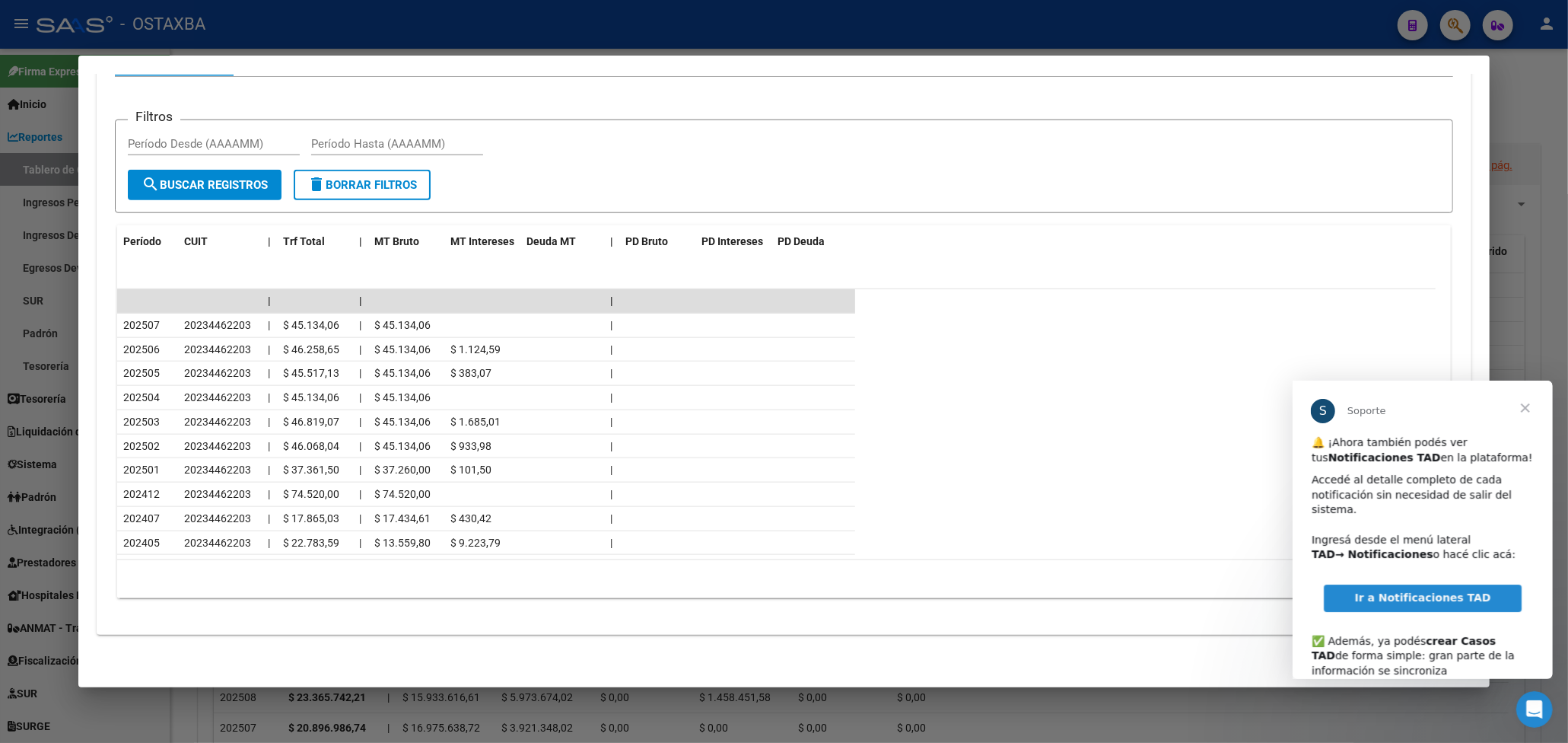
click at [1535, 107] on div at bounding box center [784, 372] width 1568 height 743
click at [1501, 74] on h1 "REPORTES -> Tablero de Control (alt+t)" at bounding box center [869, 86] width 1349 height 26
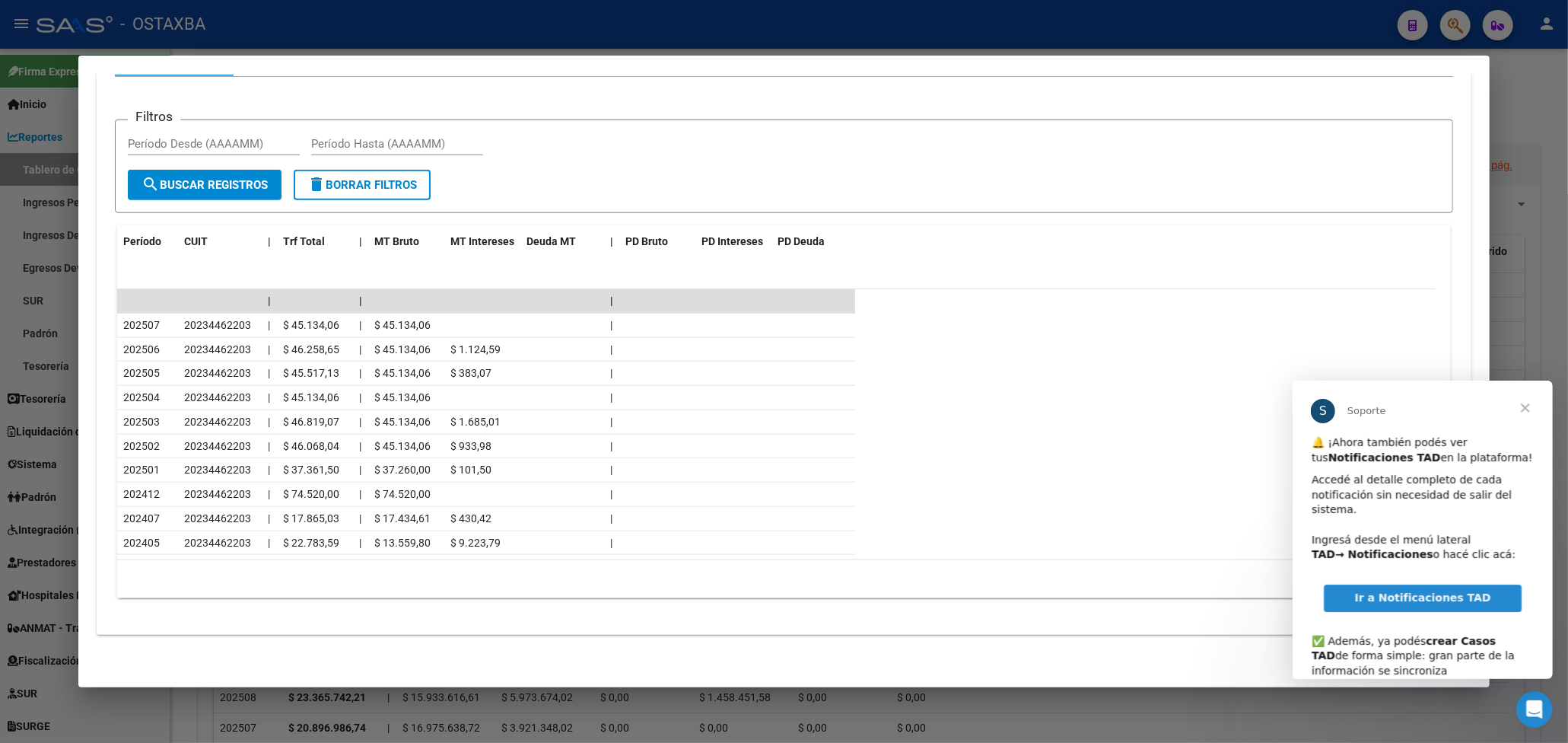
click at [1242, 20] on div "- OSTAXBA" at bounding box center [711, 24] width 1349 height 33
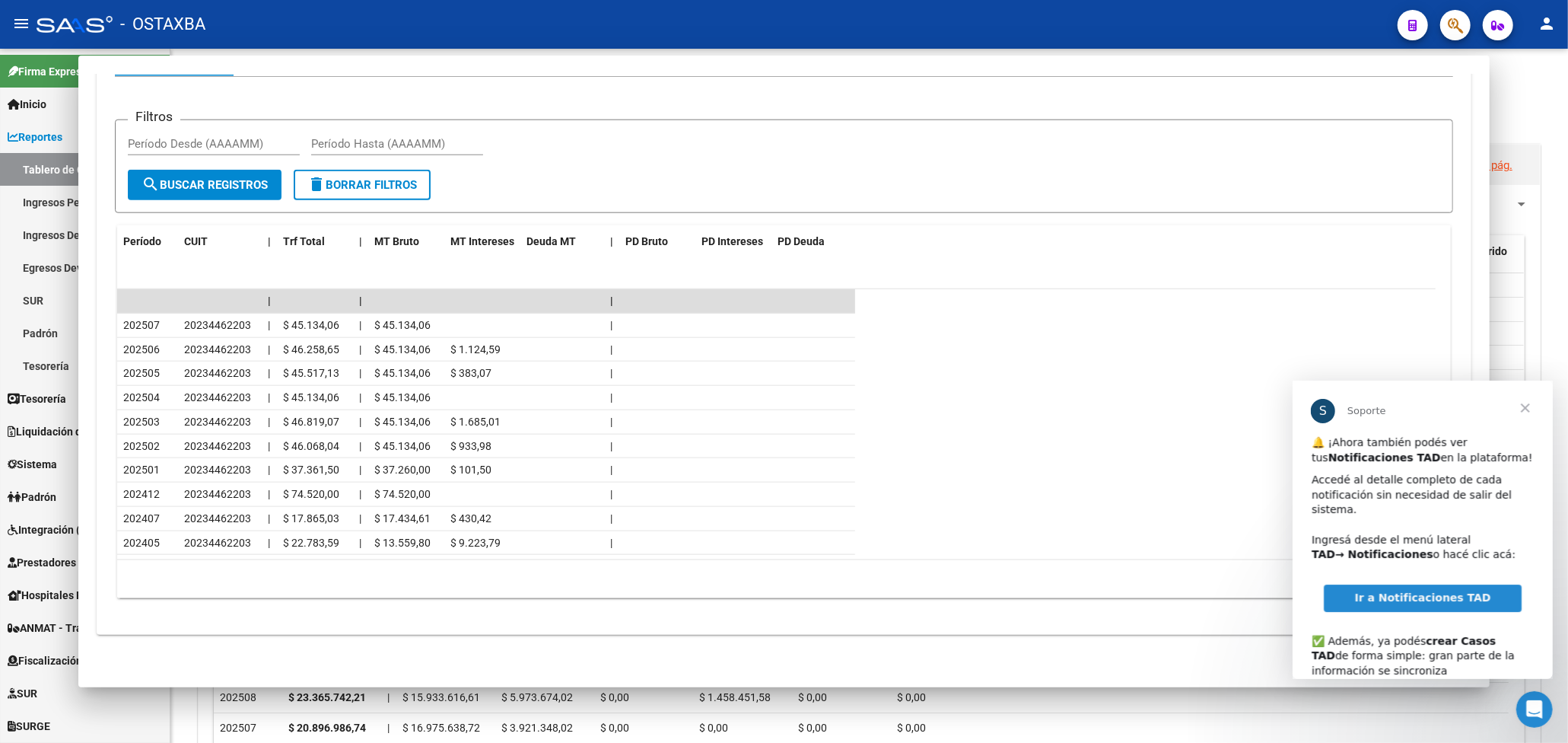
click at [1242, 20] on div "- OSTAXBA" at bounding box center [711, 24] width 1349 height 33
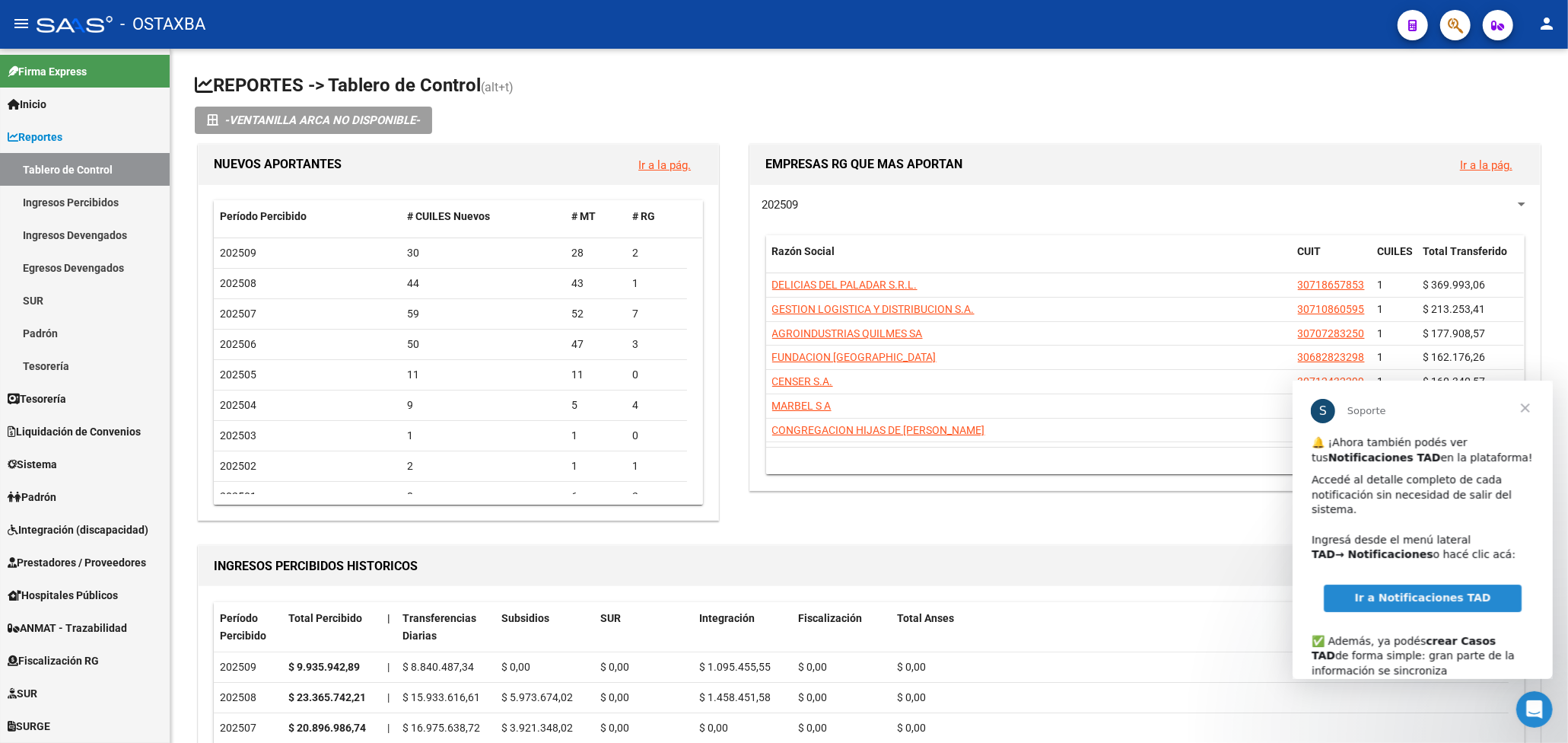
click at [1523, 411] on span "Cerrar" at bounding box center [1524, 407] width 55 height 55
click at [1532, 405] on div "202509 Razón Social CUIT CUILES Total Transferido DELICIAS DEL PALADAR S.R.L. 3…" at bounding box center [1145, 337] width 790 height 306
click at [1455, 30] on icon "button" at bounding box center [1456, 26] width 16 height 18
click at [1454, 20] on icon "button" at bounding box center [1456, 26] width 16 height 18
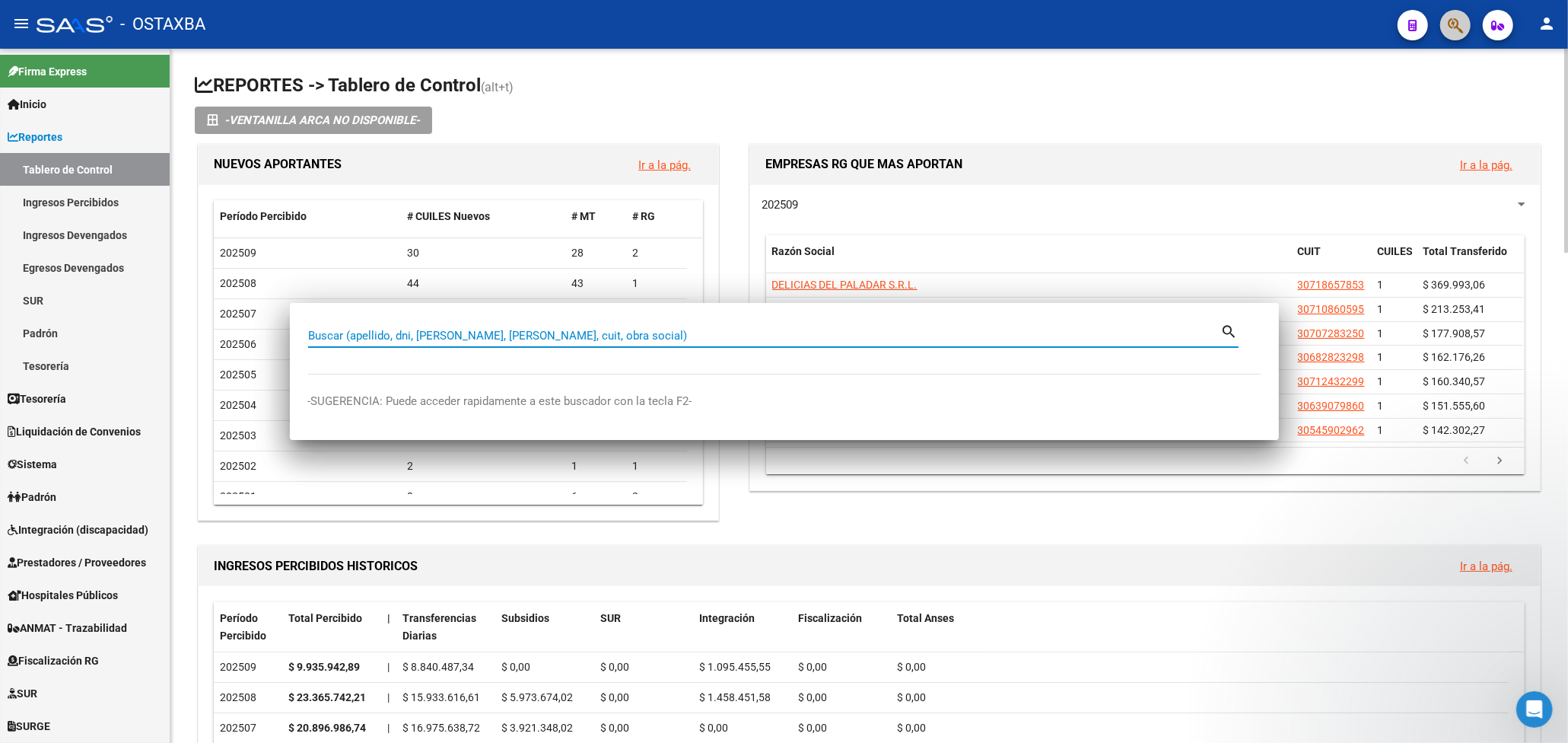
click at [1532, 406] on div "202509 Razón Social CUIT CUILES Total Transferido DELICIAS DEL PALADAR S.R.L. 3…" at bounding box center [1145, 337] width 790 height 306
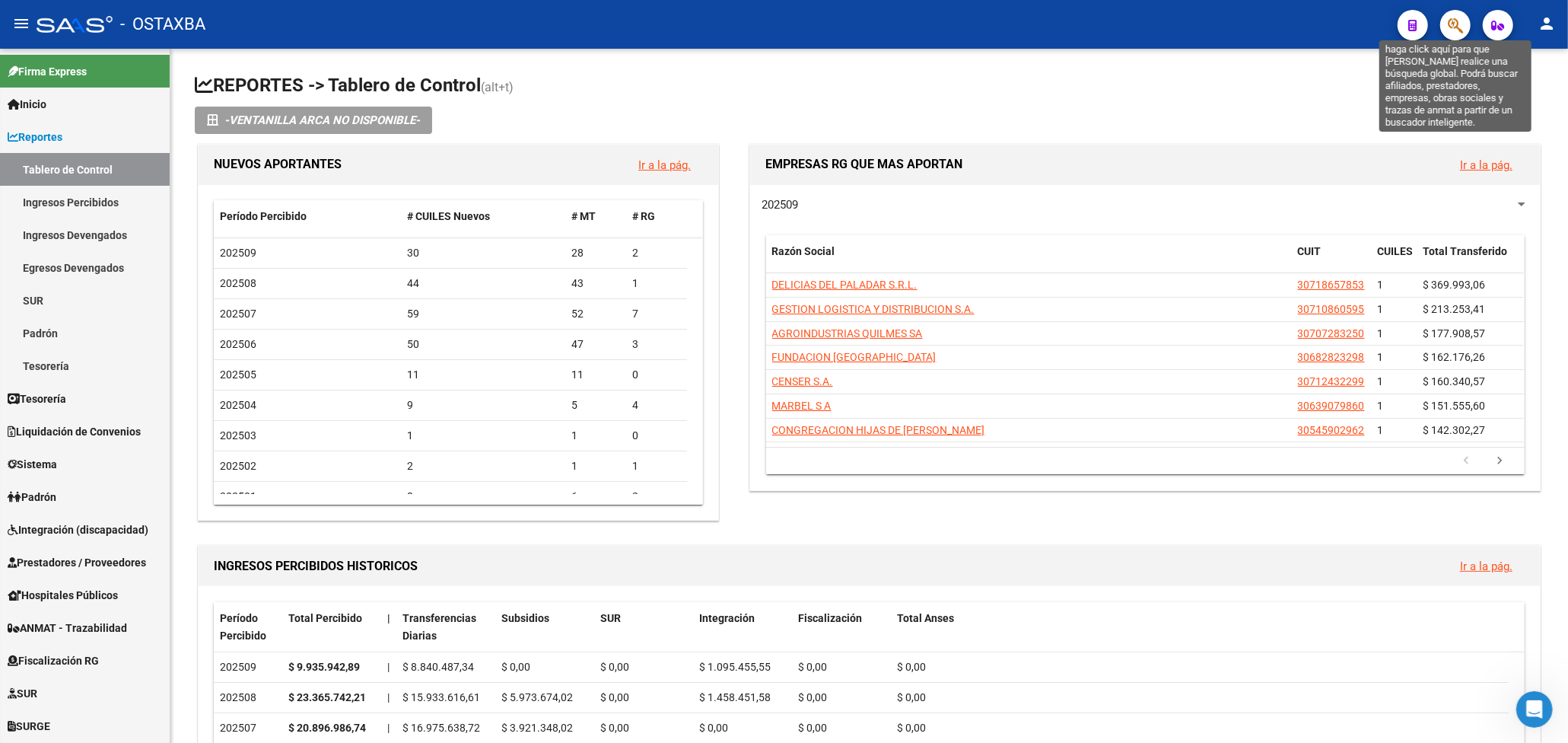
click at [1459, 29] on icon "button" at bounding box center [1456, 26] width 16 height 18
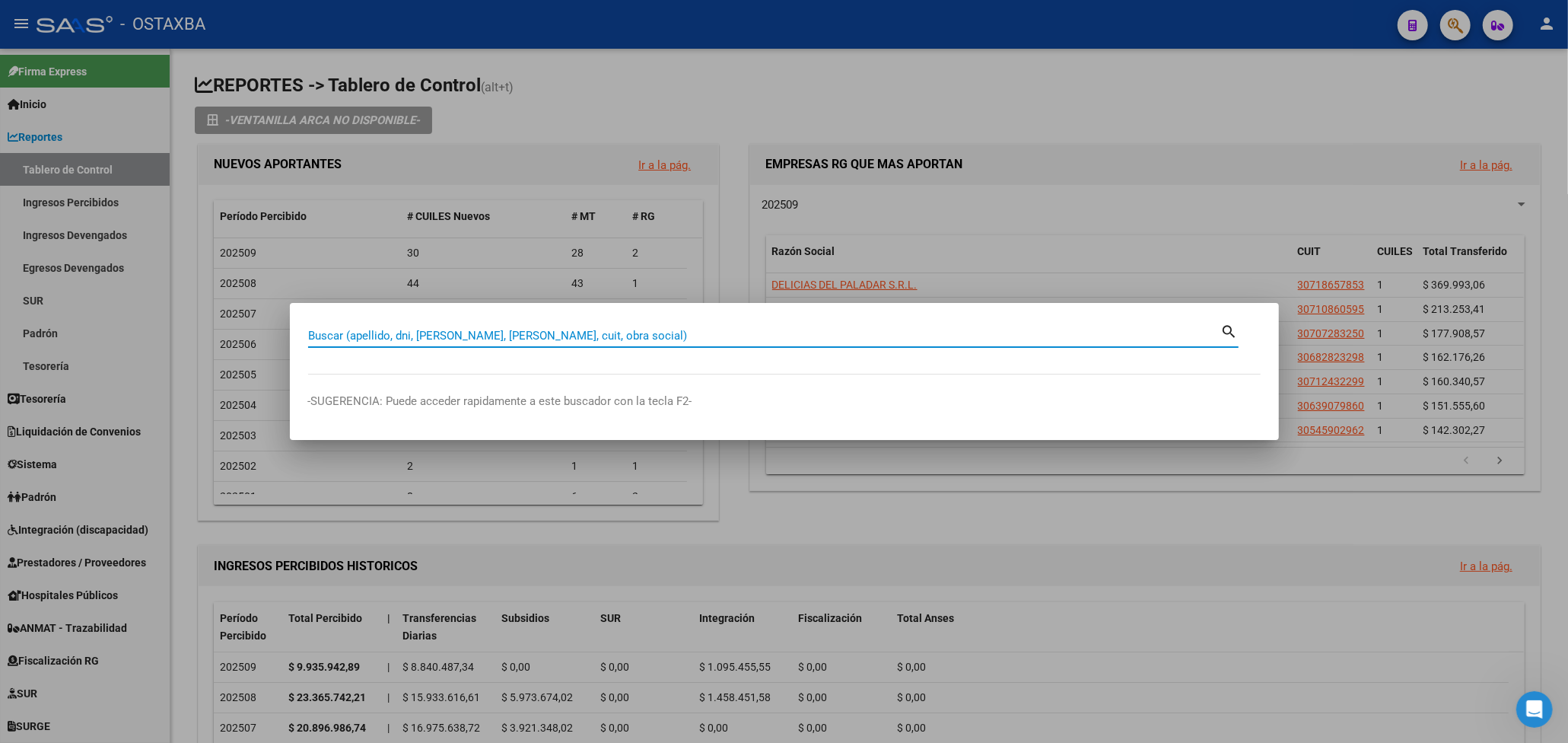
paste input "21110815"
type input "21110815"
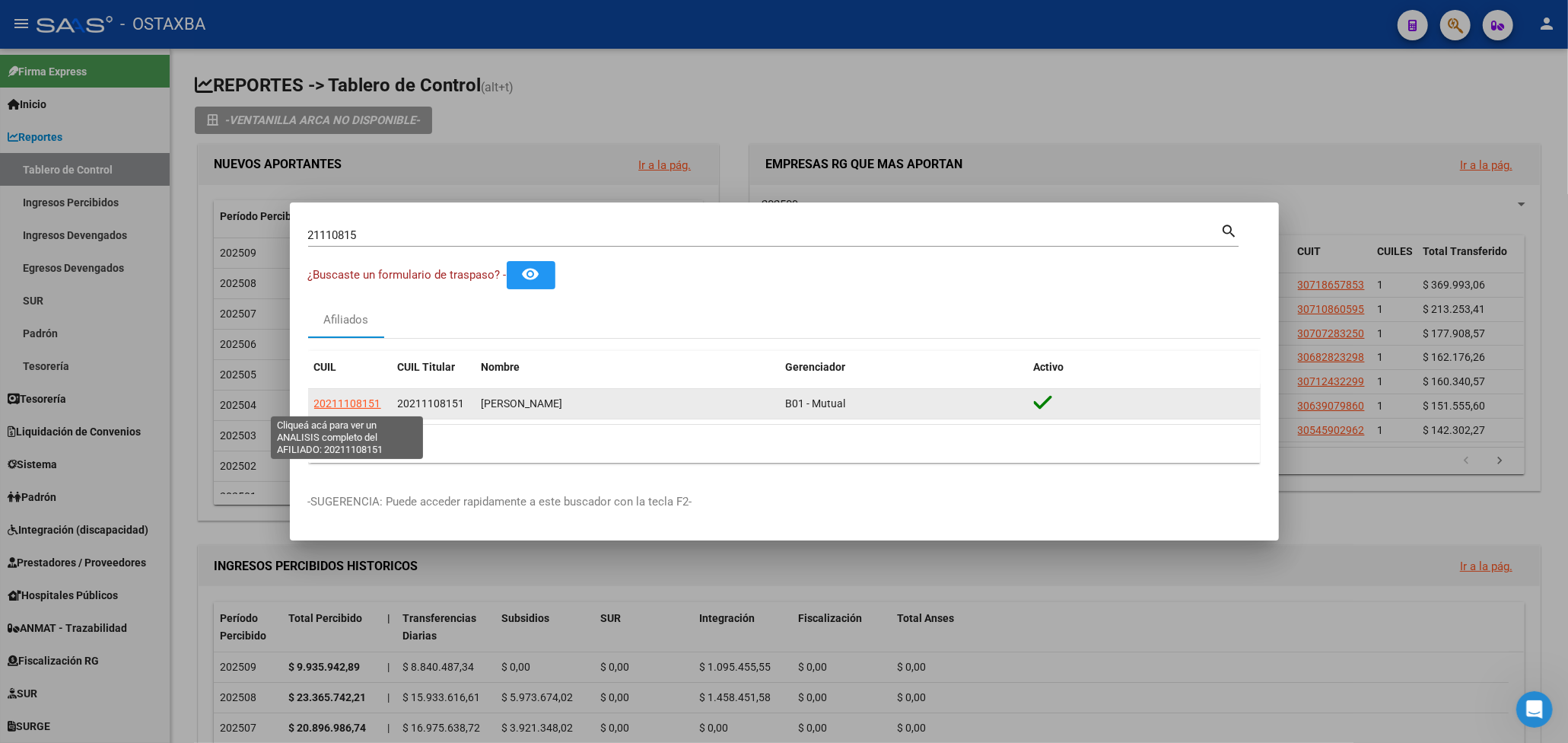
click at [354, 402] on span "20211108151" at bounding box center [347, 403] width 67 height 12
type textarea "20211108151"
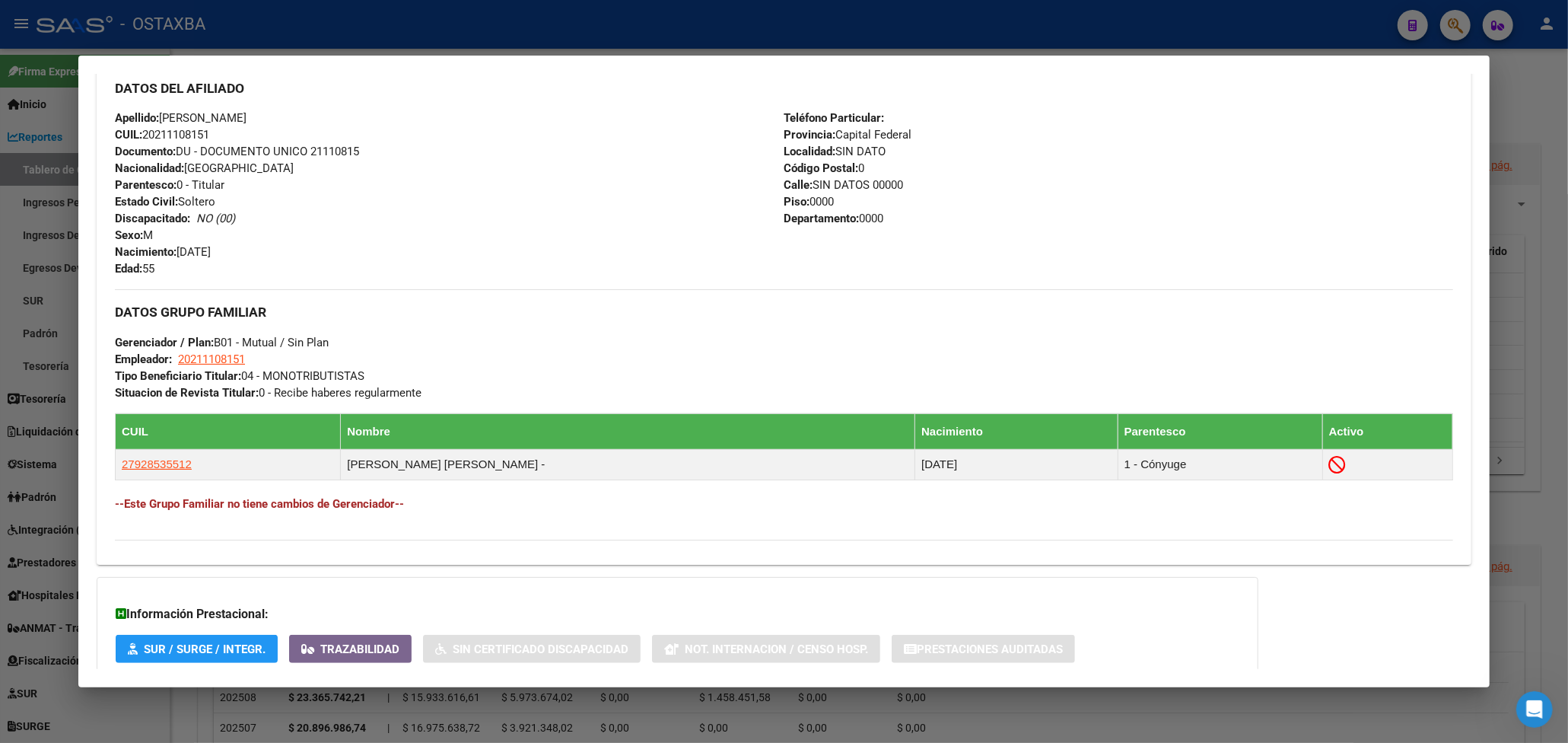
scroll to position [610, 0]
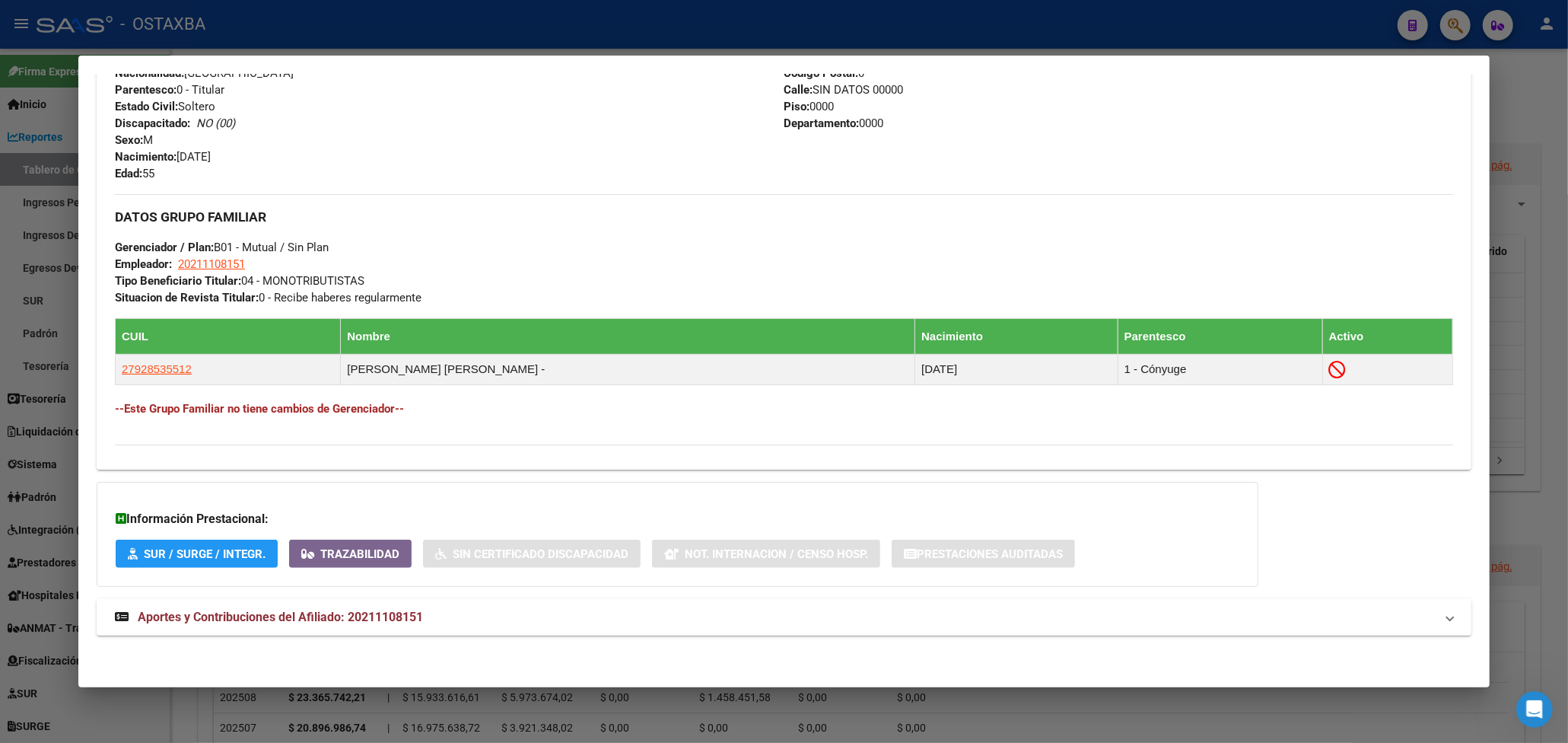
click at [405, 618] on span "Aportes y Contribuciones del Afiliado: 20211108151" at bounding box center [281, 617] width 285 height 15
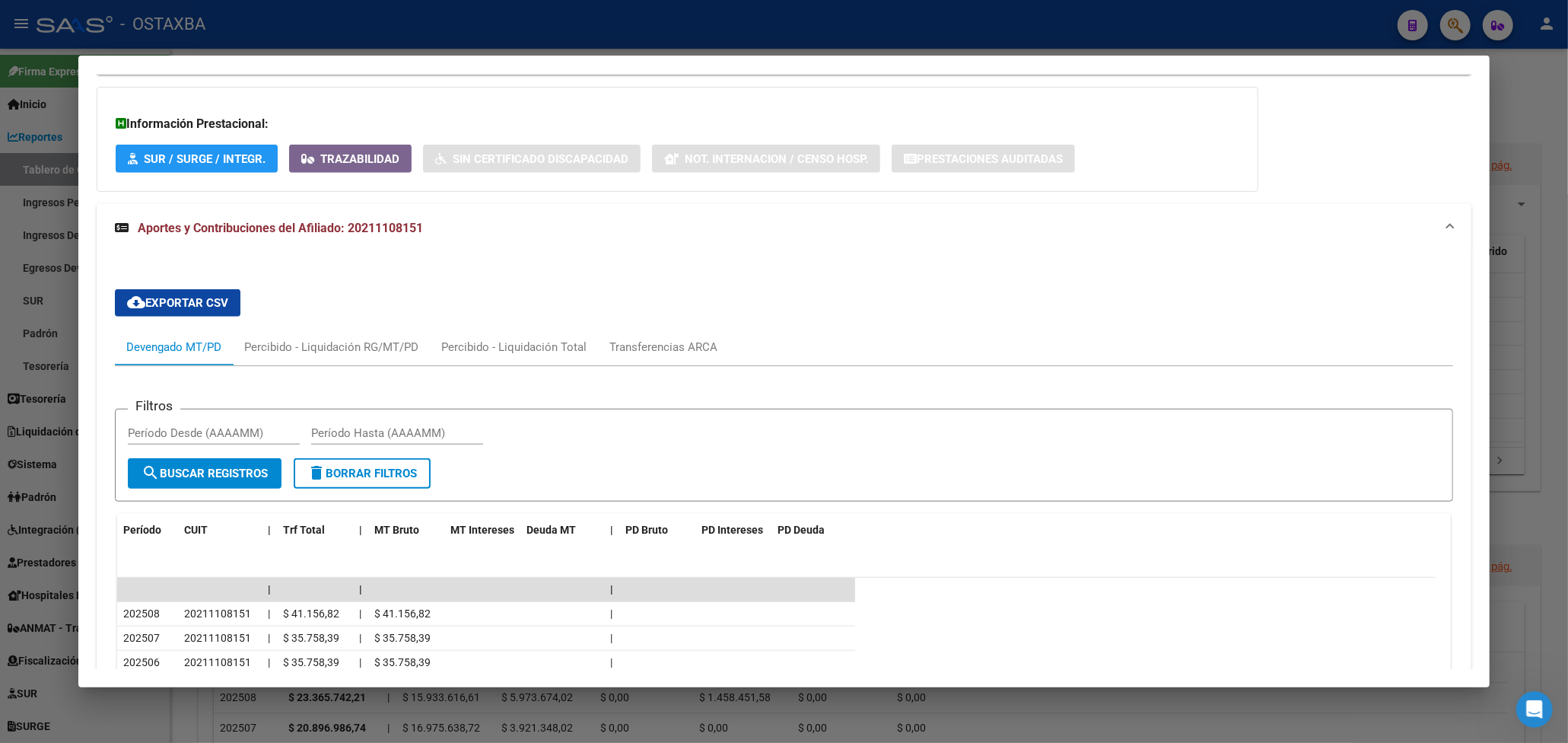
scroll to position [1297, 0]
